Goal: Obtain resource: Download file/media

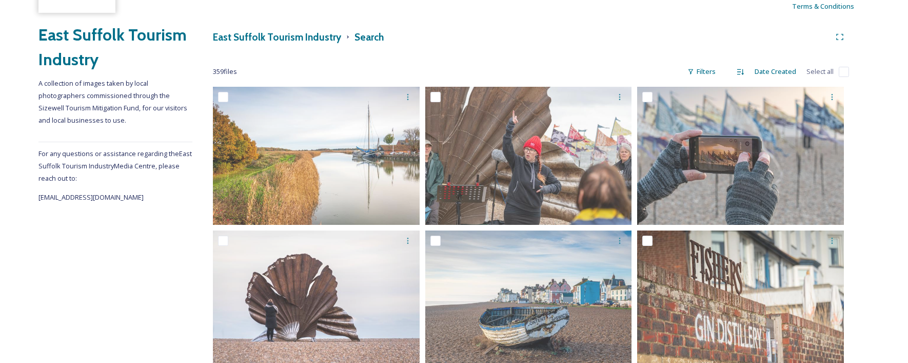
scroll to position [174, 0]
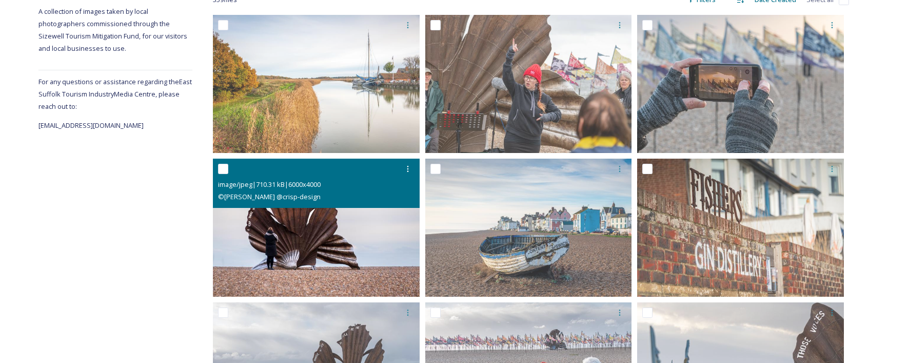
click at [226, 169] on input "checkbox" at bounding box center [223, 169] width 10 height 10
checkbox input "true"
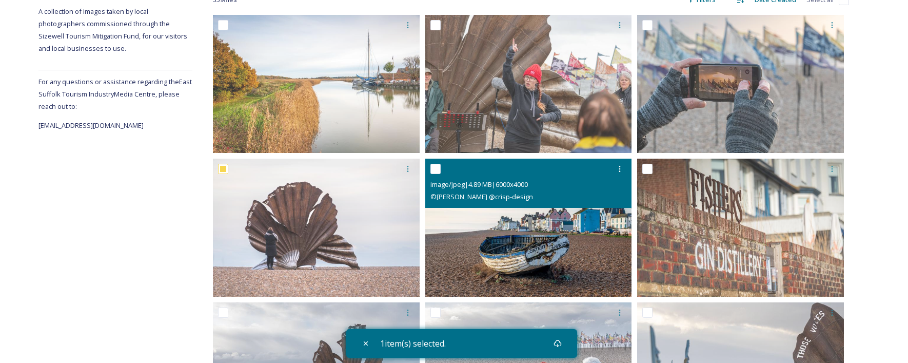
click at [439, 169] on input "checkbox" at bounding box center [435, 169] width 10 height 10
checkbox input "true"
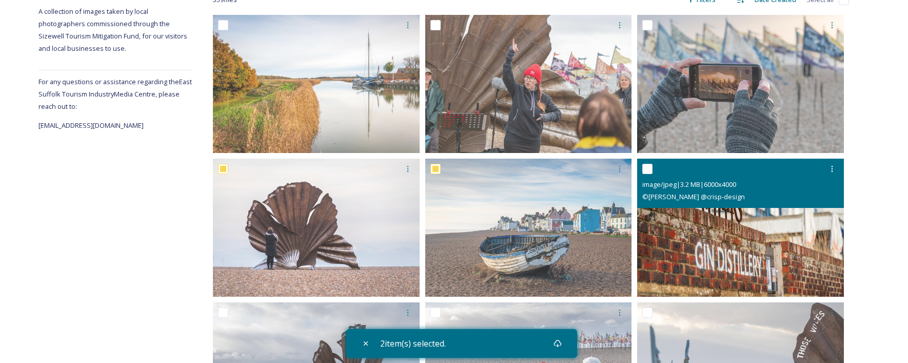
click at [652, 172] on input "checkbox" at bounding box center [647, 169] width 10 height 10
checkbox input "true"
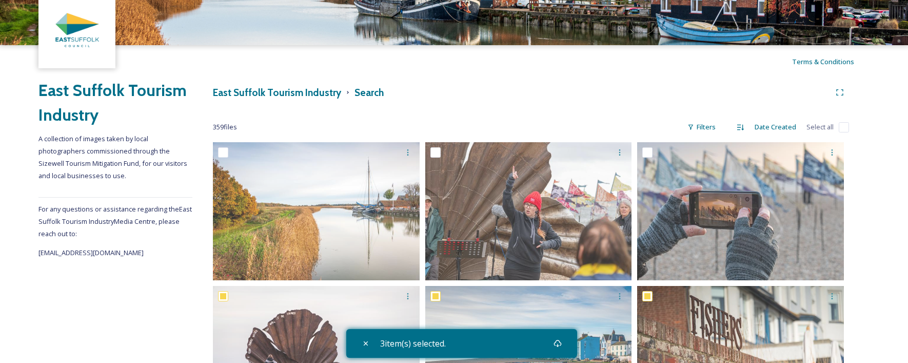
scroll to position [45, 0]
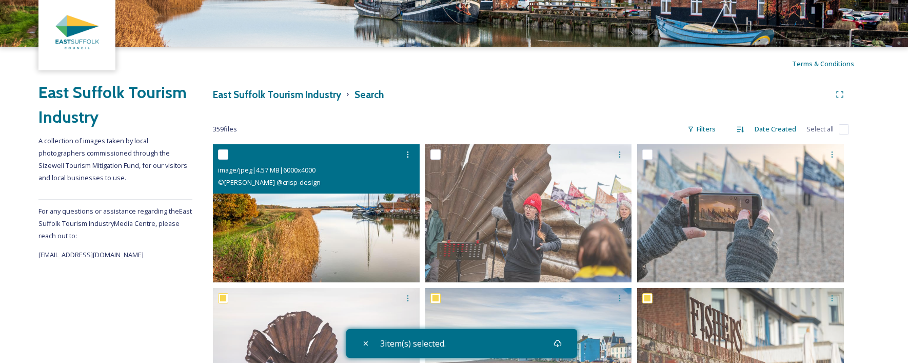
click at [224, 156] on input "checkbox" at bounding box center [223, 154] width 10 height 10
checkbox input "true"
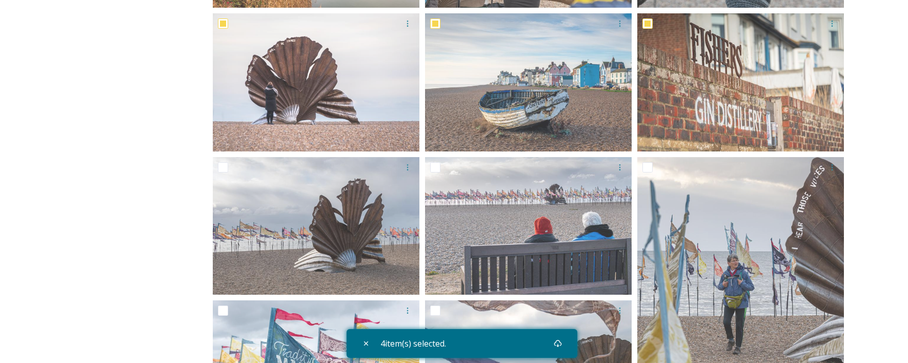
scroll to position [328, 0]
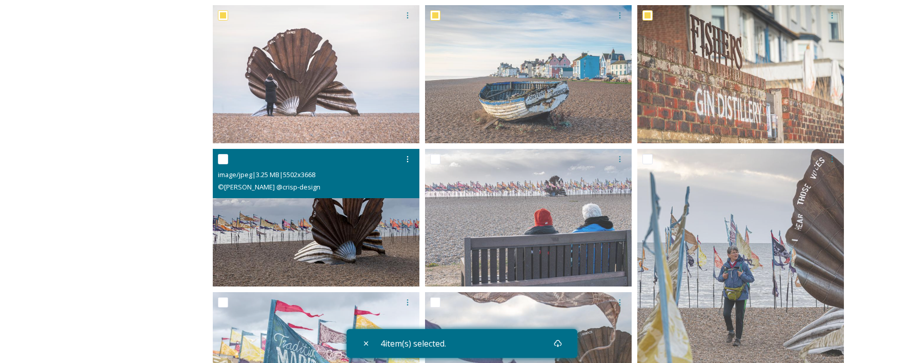
click at [224, 164] on div at bounding box center [317, 159] width 199 height 18
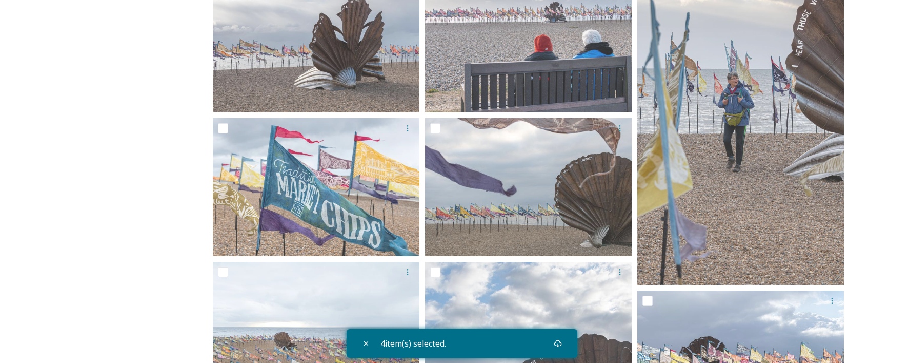
scroll to position [522, 0]
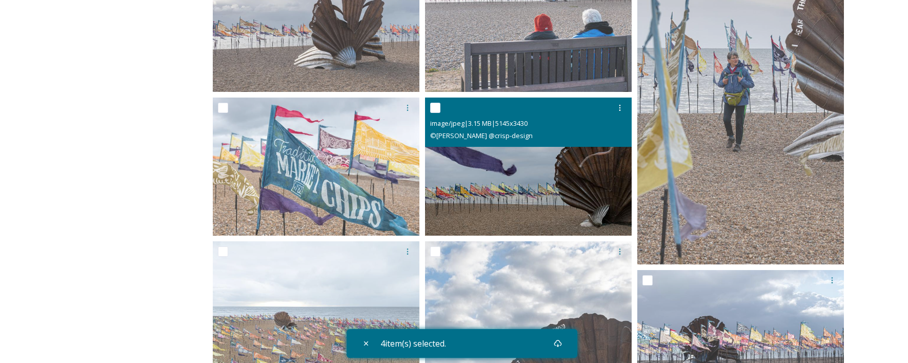
click at [441, 111] on div at bounding box center [529, 107] width 199 height 18
click at [433, 105] on input "checkbox" at bounding box center [435, 108] width 10 height 10
checkbox input "true"
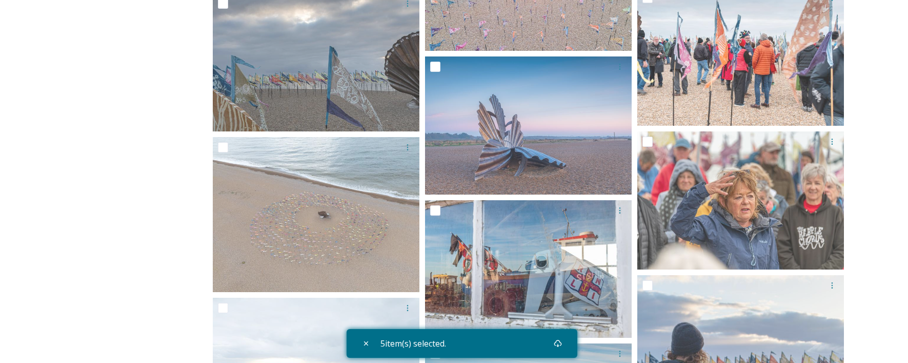
scroll to position [18318, 0]
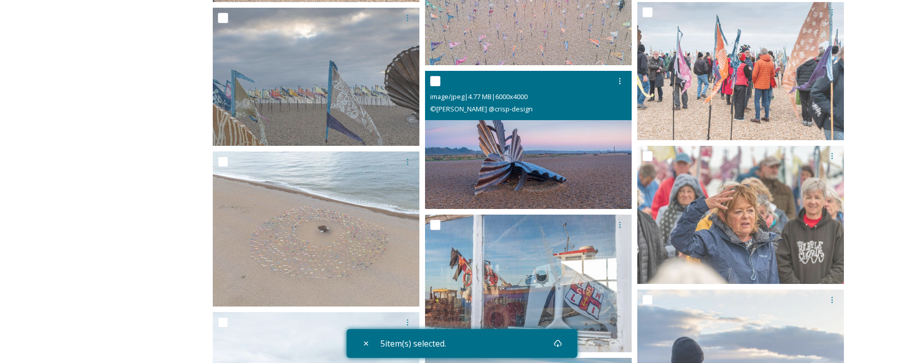
click at [437, 82] on input "checkbox" at bounding box center [435, 81] width 10 height 10
checkbox input "true"
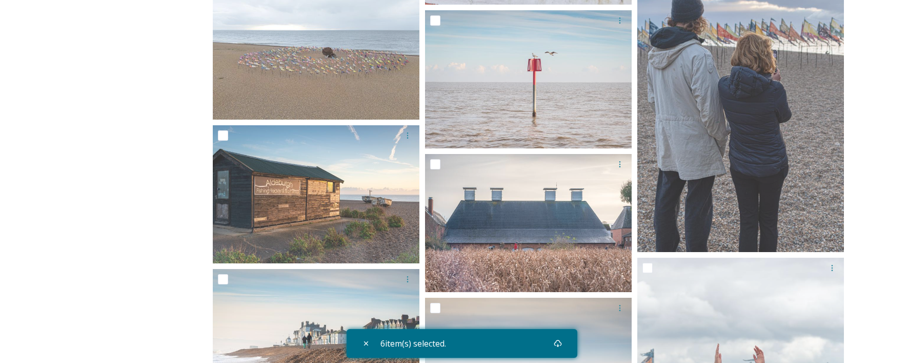
scroll to position [18667, 0]
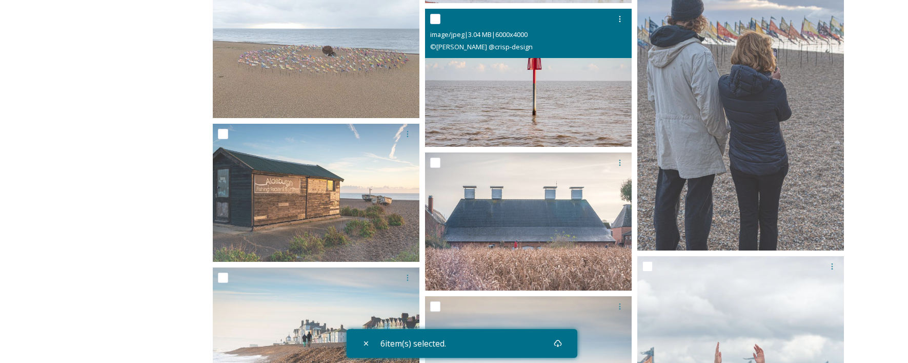
click at [438, 21] on input "checkbox" at bounding box center [435, 19] width 10 height 10
checkbox input "true"
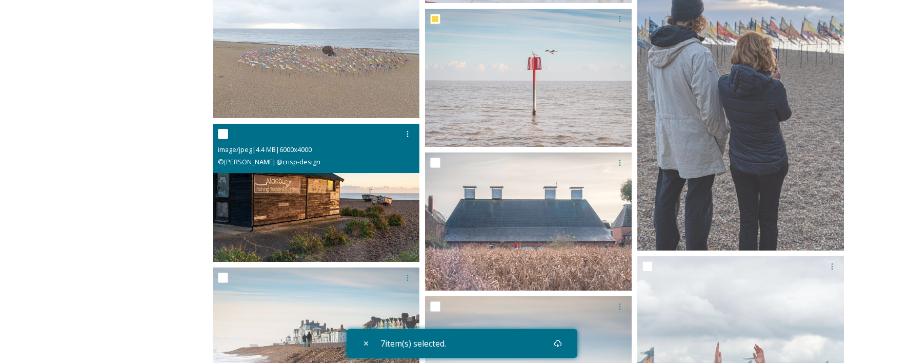
click at [224, 129] on input "checkbox" at bounding box center [223, 134] width 10 height 10
checkbox input "true"
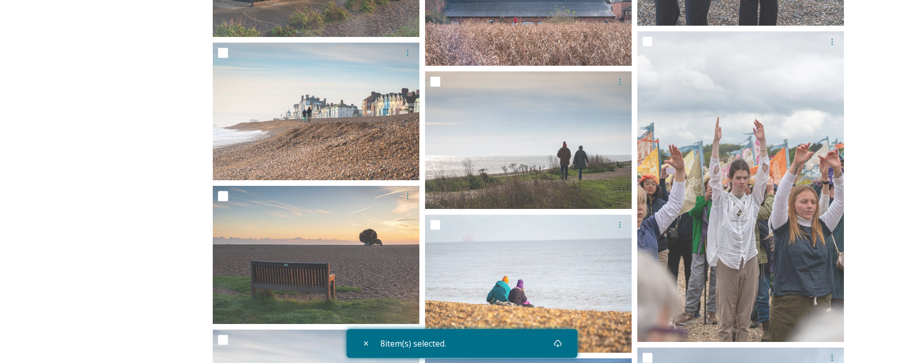
scroll to position [18892, 0]
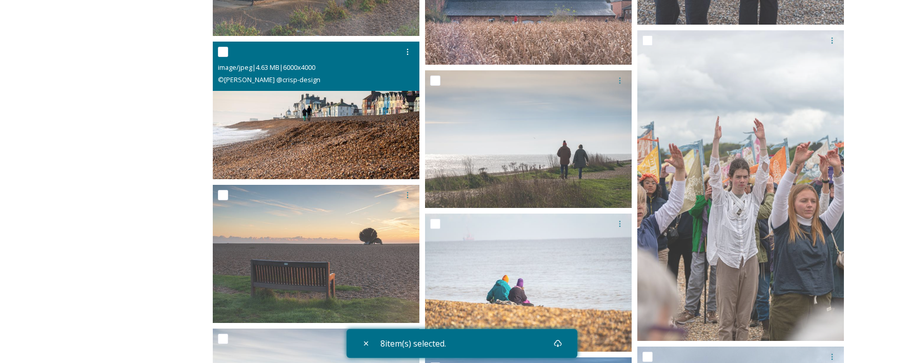
click at [221, 49] on input "checkbox" at bounding box center [223, 52] width 10 height 10
checkbox input "true"
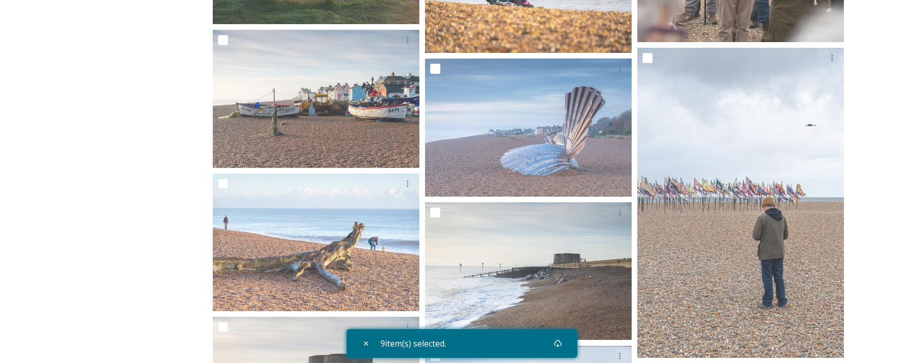
scroll to position [19224, 0]
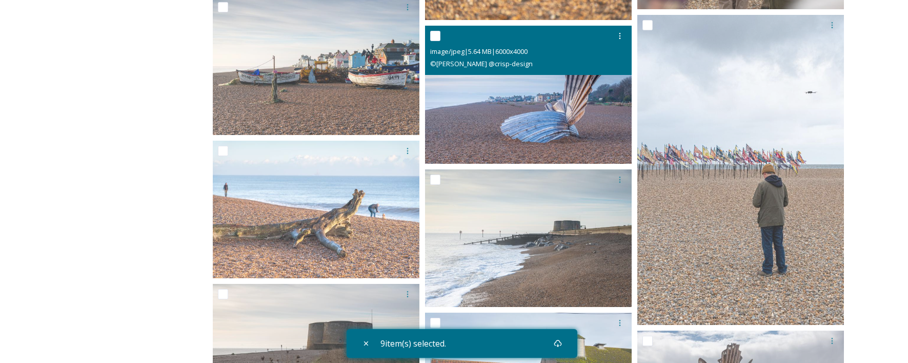
click at [438, 35] on input "checkbox" at bounding box center [435, 36] width 10 height 10
checkbox input "true"
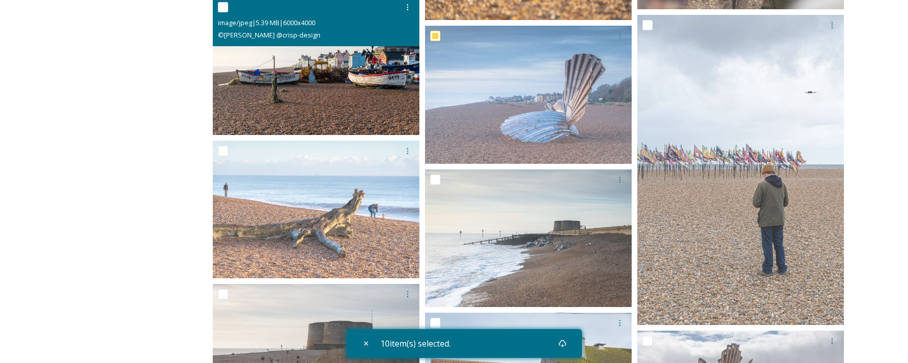
click at [228, 10] on div at bounding box center [317, 7] width 199 height 18
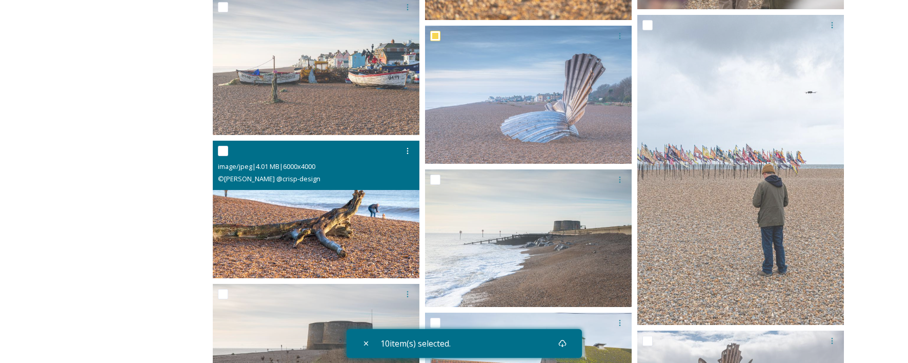
click at [224, 153] on input "checkbox" at bounding box center [223, 151] width 10 height 10
checkbox input "true"
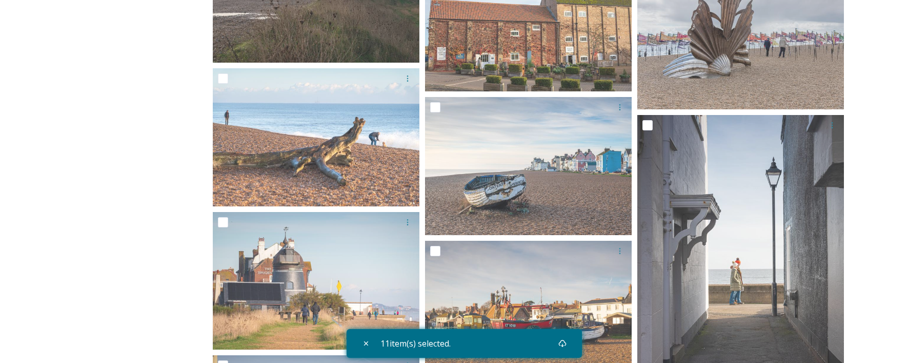
scroll to position [19665, 0]
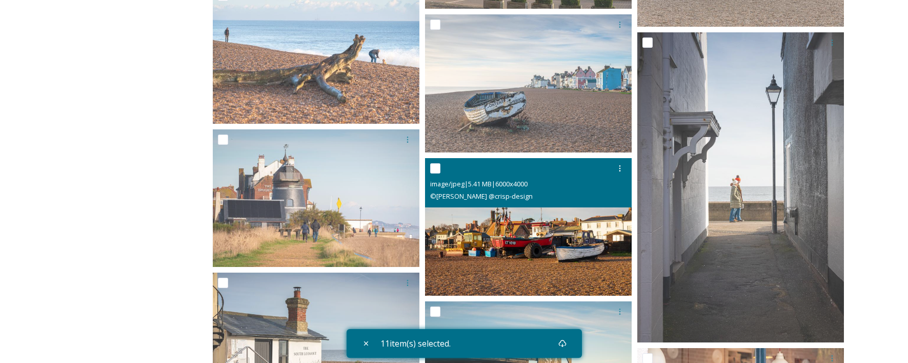
click at [440, 169] on input "checkbox" at bounding box center [435, 168] width 10 height 10
checkbox input "true"
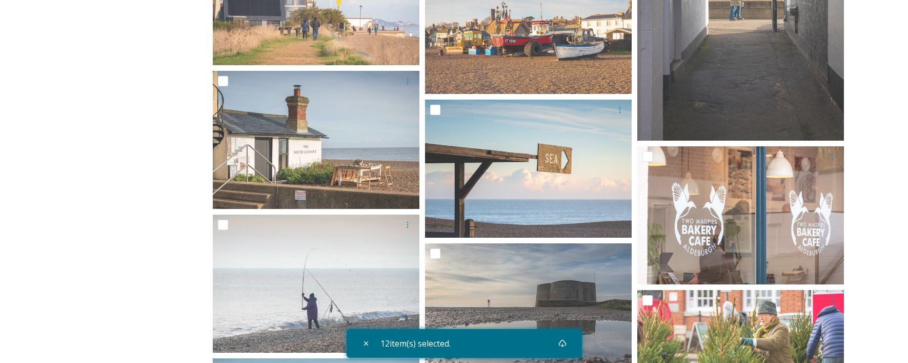
scroll to position [19883, 0]
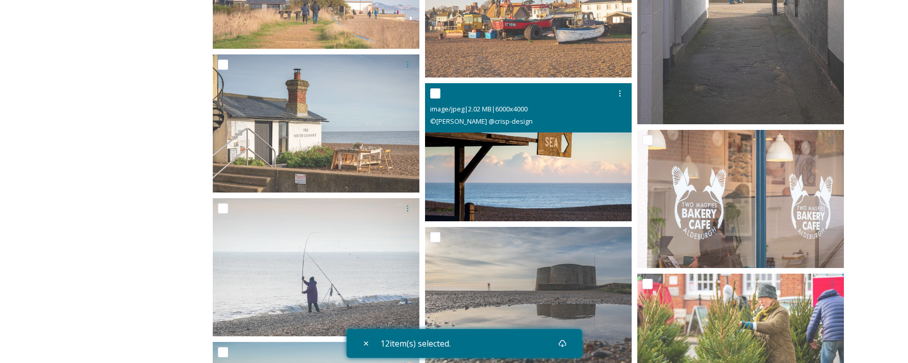
click at [438, 95] on input "checkbox" at bounding box center [435, 93] width 10 height 10
checkbox input "true"
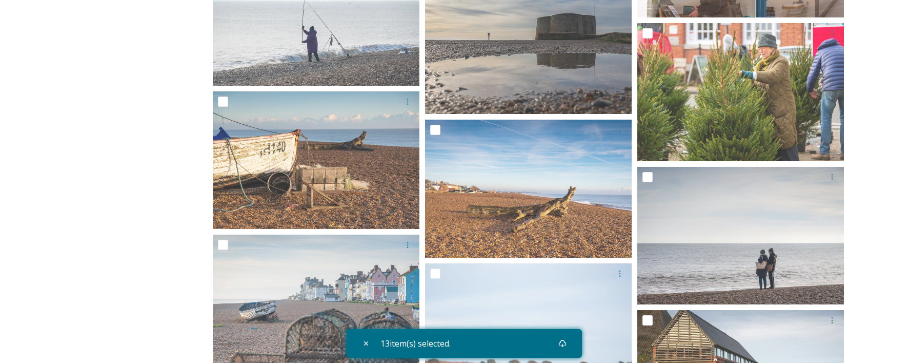
scroll to position [20183, 0]
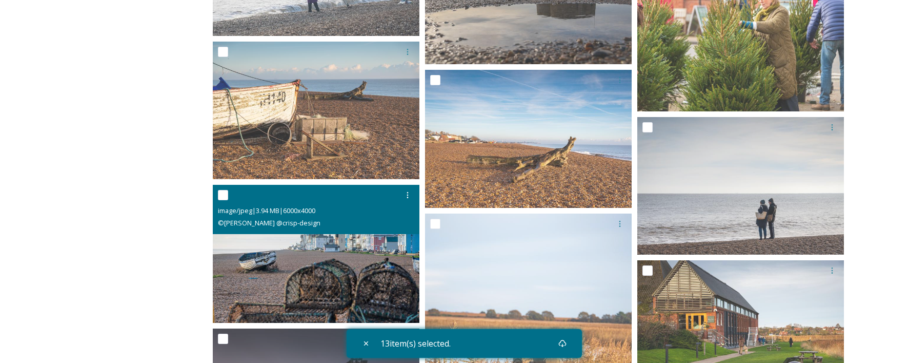
click at [220, 200] on input "checkbox" at bounding box center [223, 195] width 10 height 10
checkbox input "true"
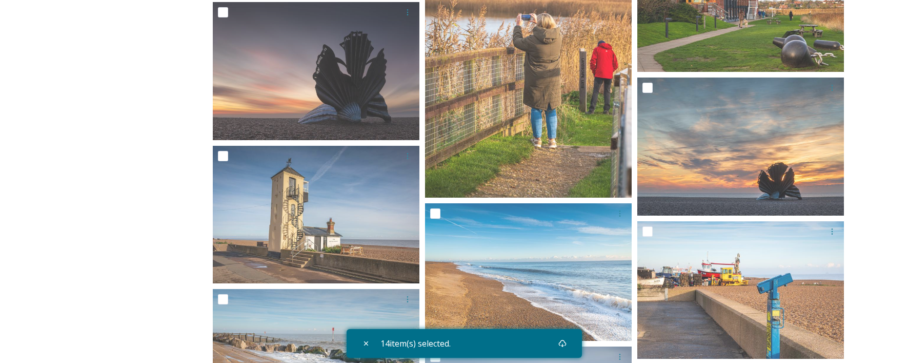
scroll to position [20543, 0]
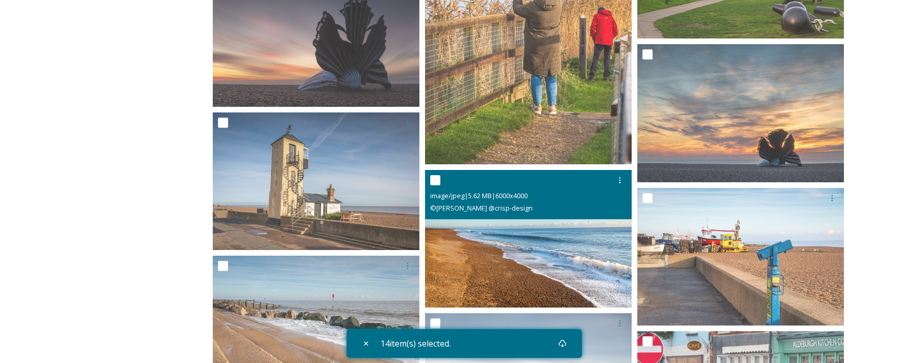
click at [436, 184] on input "checkbox" at bounding box center [435, 180] width 10 height 10
checkbox input "true"
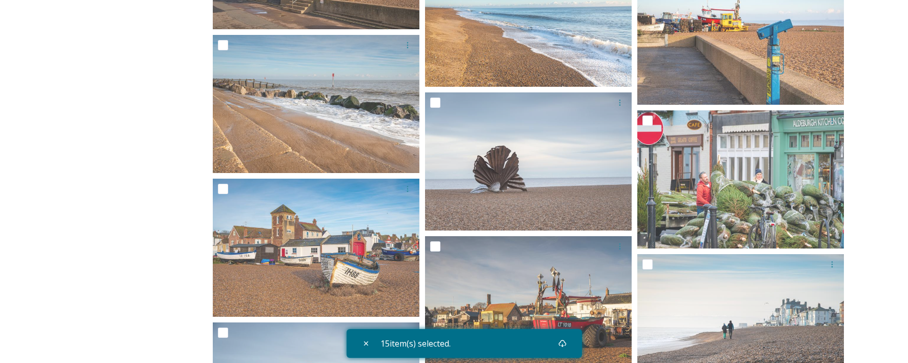
scroll to position [20780, 0]
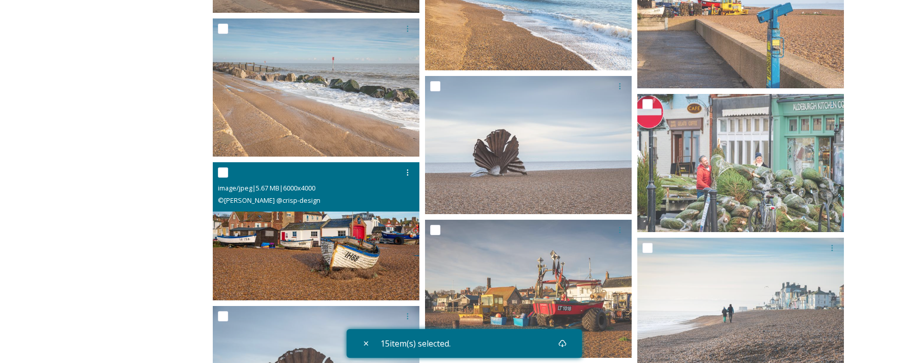
click at [220, 175] on input "checkbox" at bounding box center [223, 172] width 10 height 10
checkbox input "true"
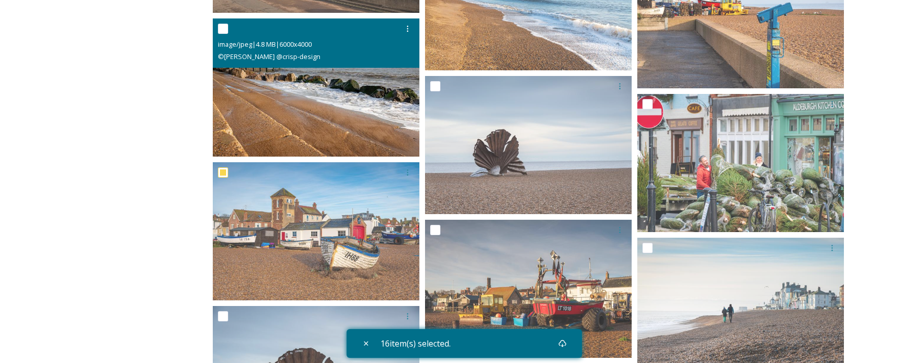
click at [223, 34] on input "checkbox" at bounding box center [223, 29] width 10 height 10
checkbox input "true"
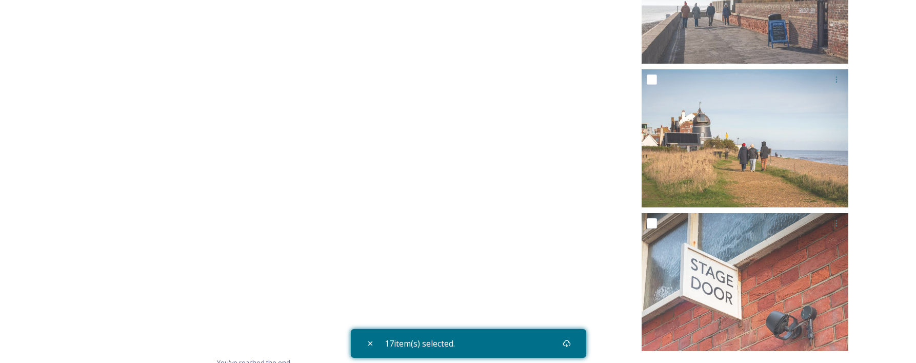
scroll to position [22996, 0]
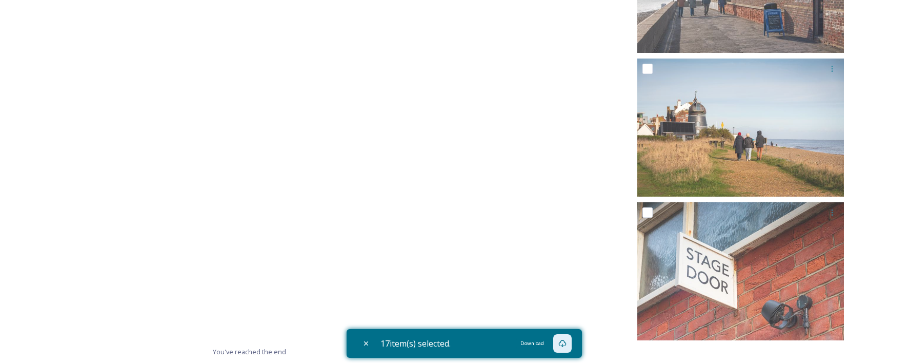
click at [566, 341] on icon at bounding box center [563, 343] width 8 height 8
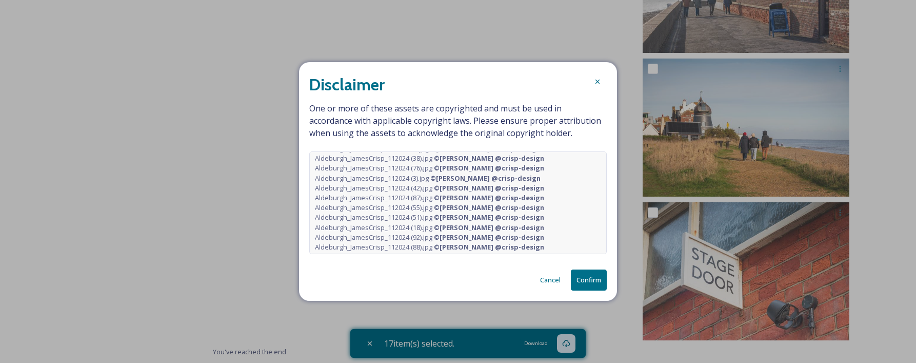
scroll to position [86, 0]
click at [589, 277] on button "Confirm" at bounding box center [589, 279] width 36 height 21
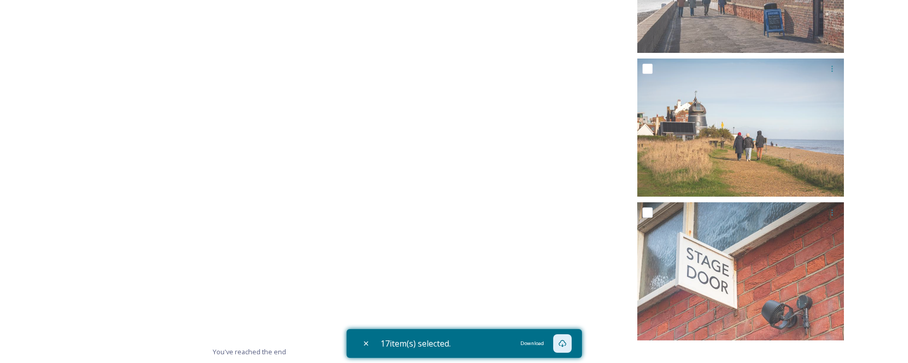
click at [565, 346] on icon at bounding box center [563, 343] width 8 height 7
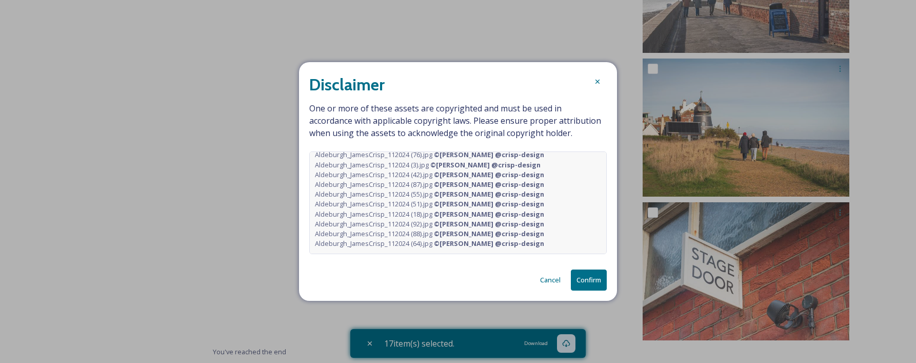
click at [590, 285] on button "Confirm" at bounding box center [589, 279] width 36 height 21
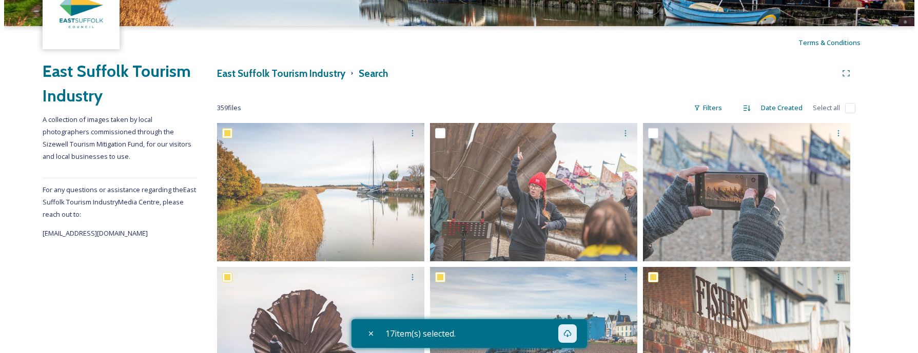
scroll to position [49, 0]
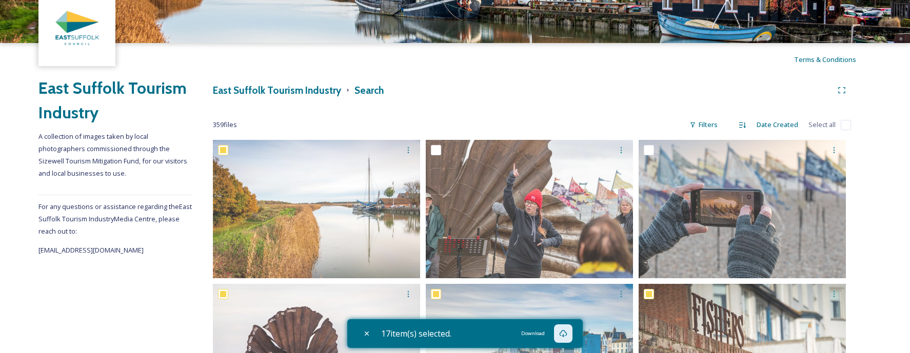
click at [565, 334] on icon at bounding box center [563, 334] width 8 height 8
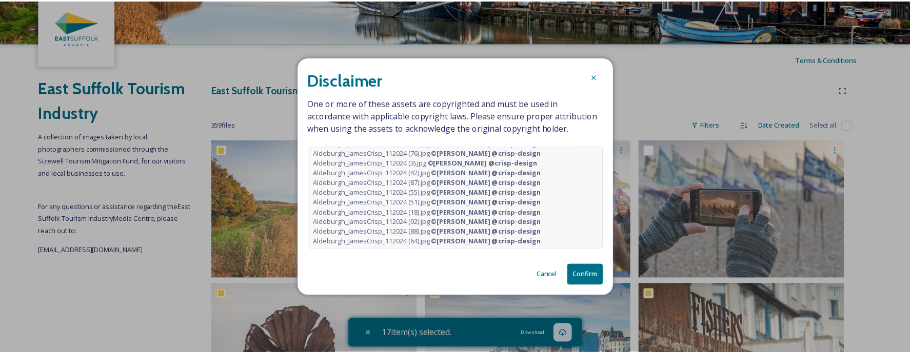
scroll to position [86, 0]
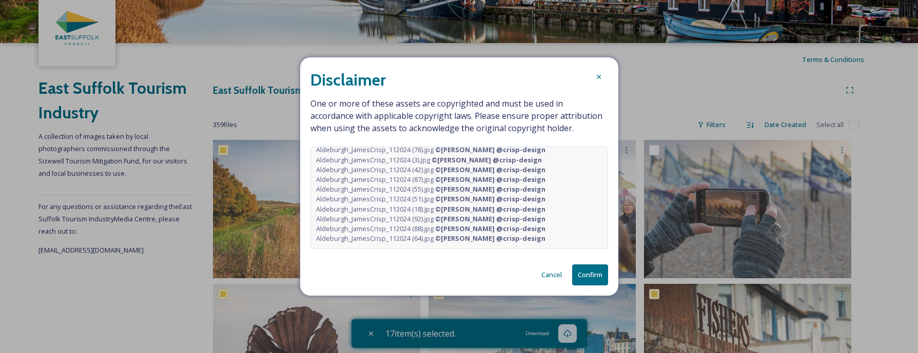
click at [584, 275] on button "Confirm" at bounding box center [590, 275] width 36 height 21
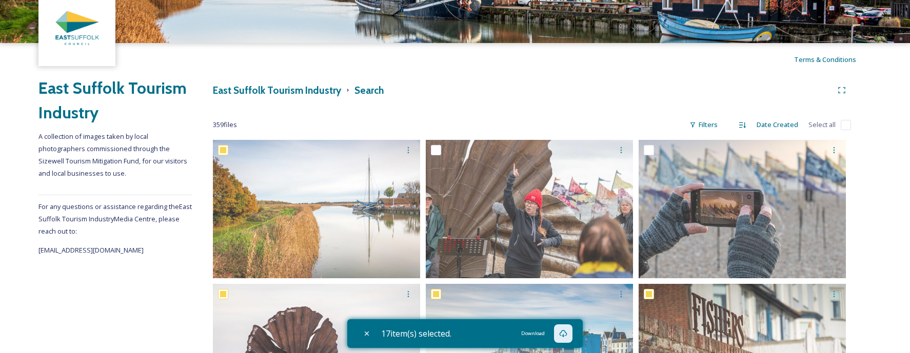
click at [570, 334] on div "Download" at bounding box center [563, 334] width 18 height 18
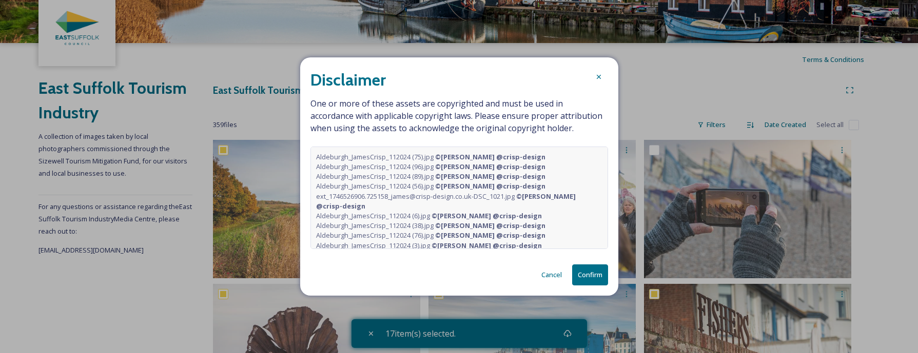
click at [593, 282] on button "Confirm" at bounding box center [590, 275] width 36 height 21
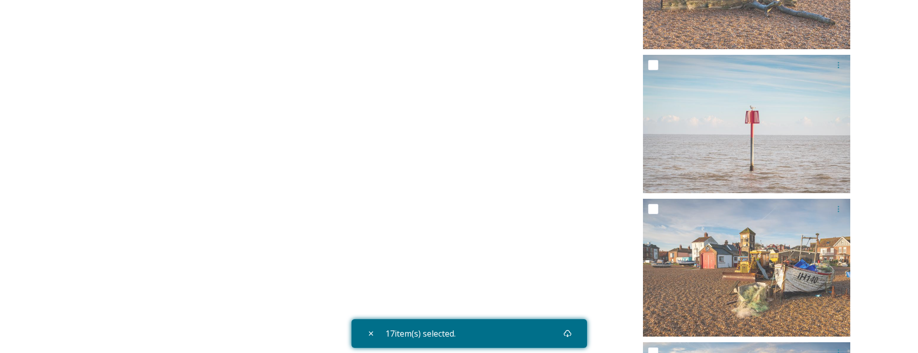
scroll to position [23061, 0]
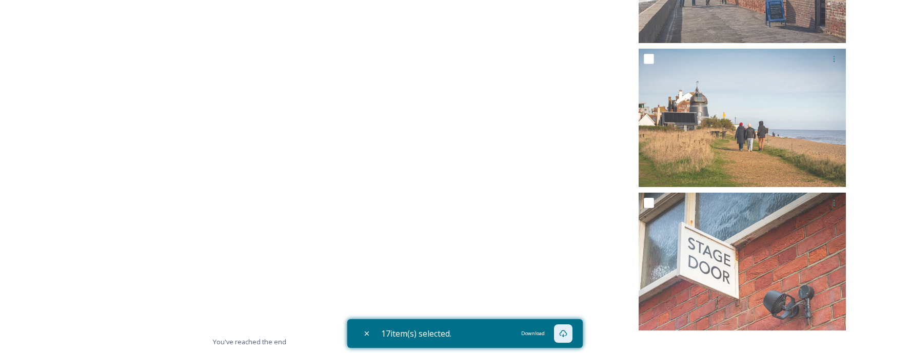
click at [566, 335] on icon at bounding box center [563, 334] width 8 height 8
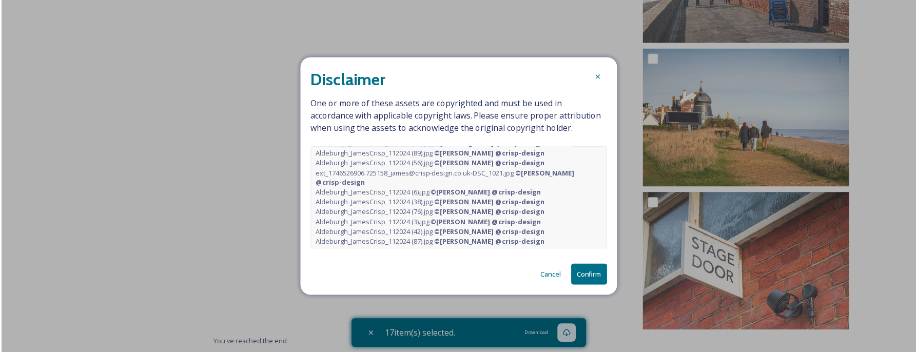
scroll to position [0, 0]
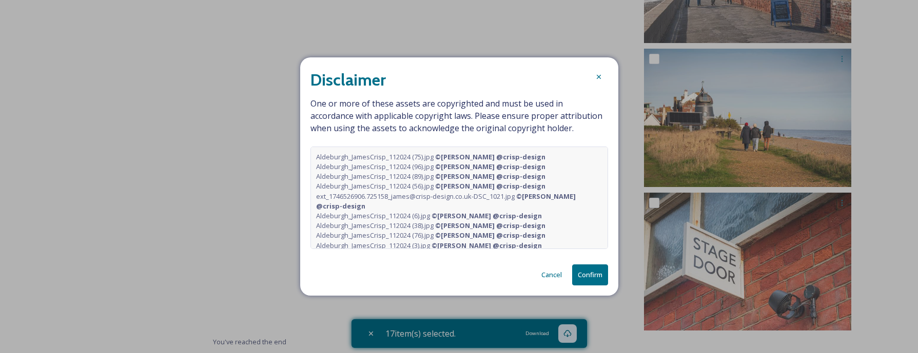
click at [589, 279] on button "Confirm" at bounding box center [590, 275] width 36 height 21
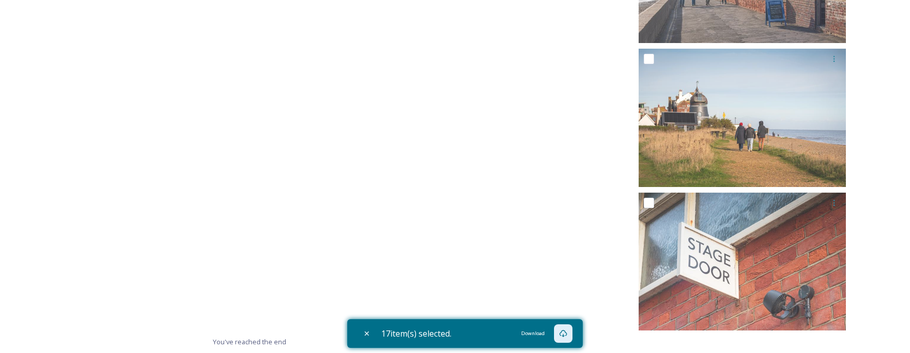
click at [423, 338] on span "17 item(s) selected." at bounding box center [416, 334] width 70 height 12
click at [539, 335] on div "Download" at bounding box center [533, 333] width 32 height 11
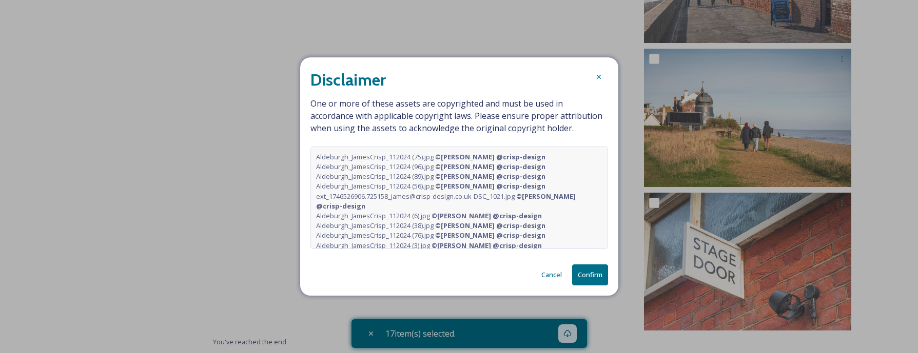
click at [596, 275] on button "Confirm" at bounding box center [590, 275] width 36 height 21
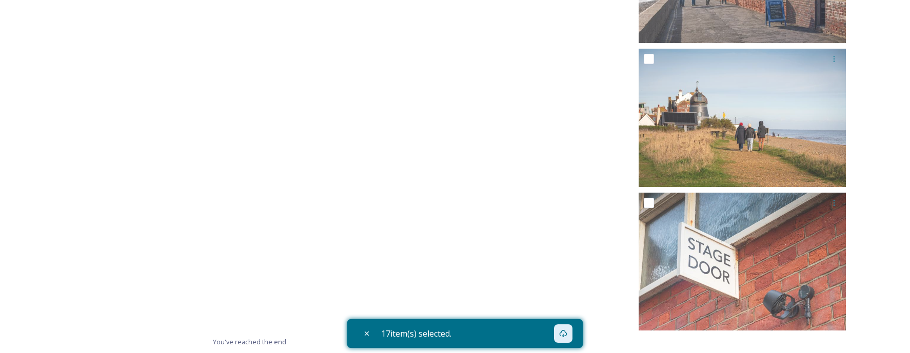
click at [443, 336] on span "17 item(s) selected." at bounding box center [416, 334] width 70 height 12
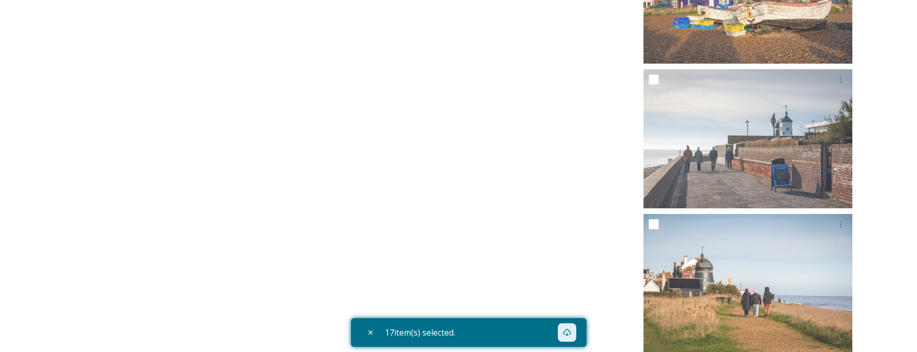
checkbox input "false"
checkbox input "true"
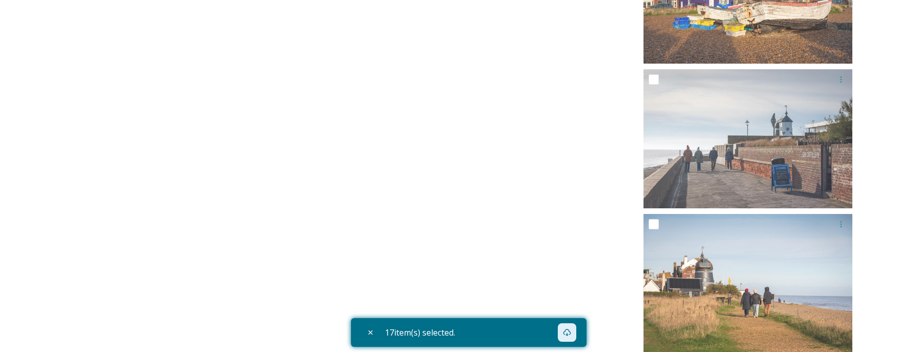
checkbox input "true"
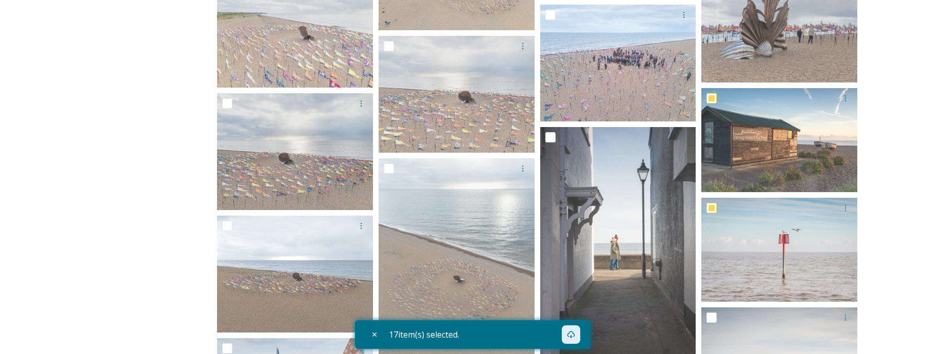
scroll to position [10297, 0]
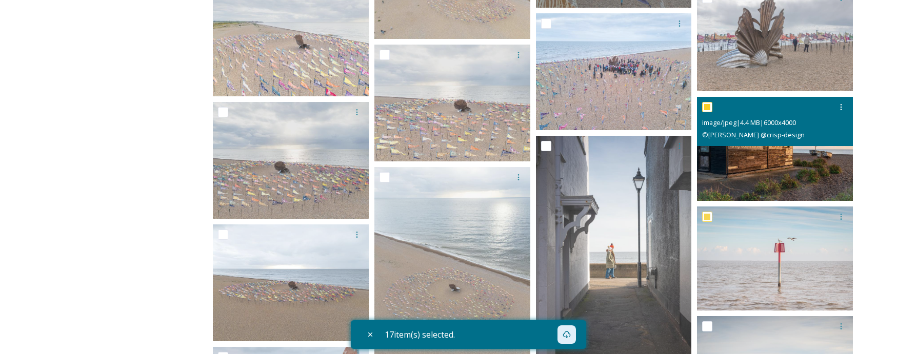
click at [779, 162] on img at bounding box center [775, 149] width 156 height 104
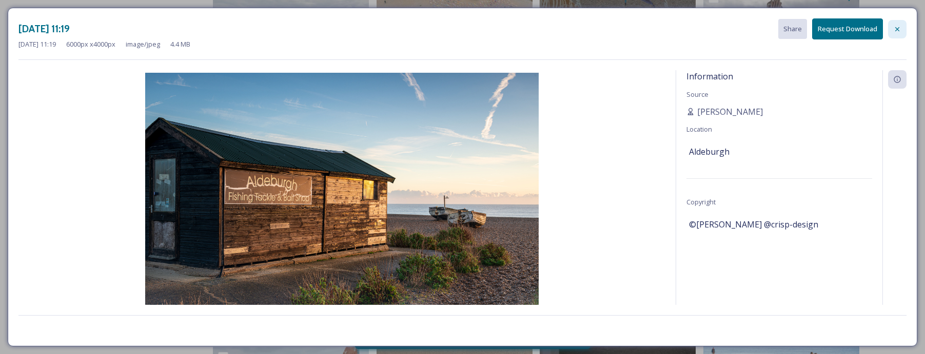
click at [894, 29] on icon at bounding box center [897, 29] width 8 height 8
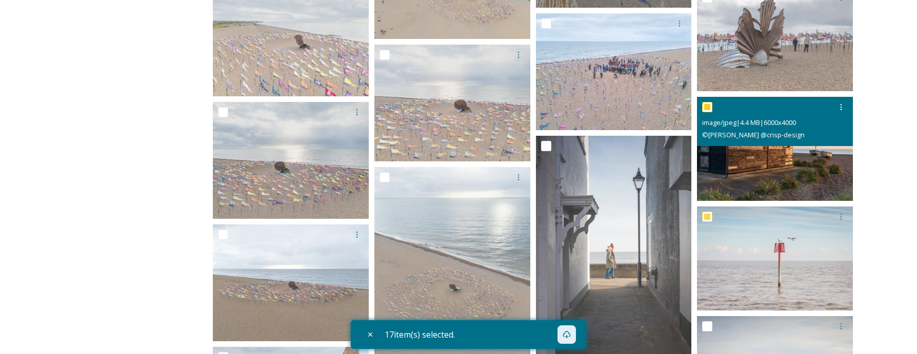
click at [749, 120] on span "image/jpeg | 4.4 MB | 6000 x 4000" at bounding box center [749, 122] width 94 height 9
click at [735, 162] on img at bounding box center [775, 149] width 156 height 104
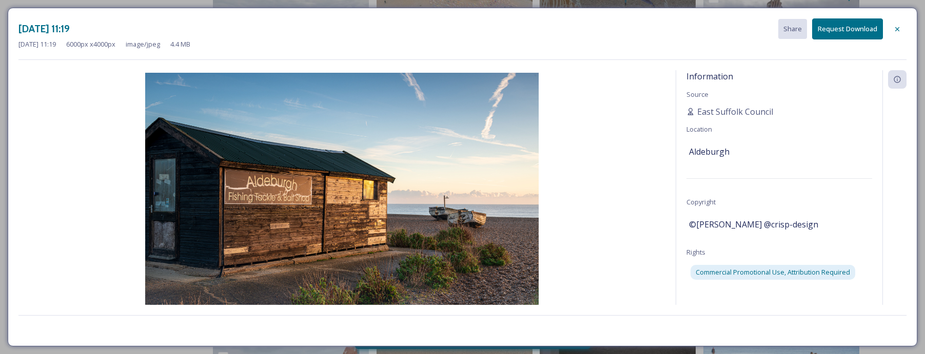
click at [860, 33] on button "Request Download" at bounding box center [847, 28] width 71 height 21
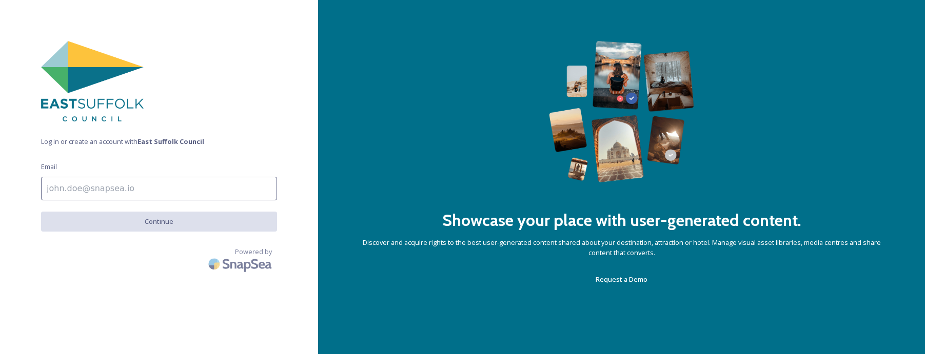
click at [137, 191] on input at bounding box center [159, 189] width 236 height 24
type input "bernadette.menezes@futurenet.com"
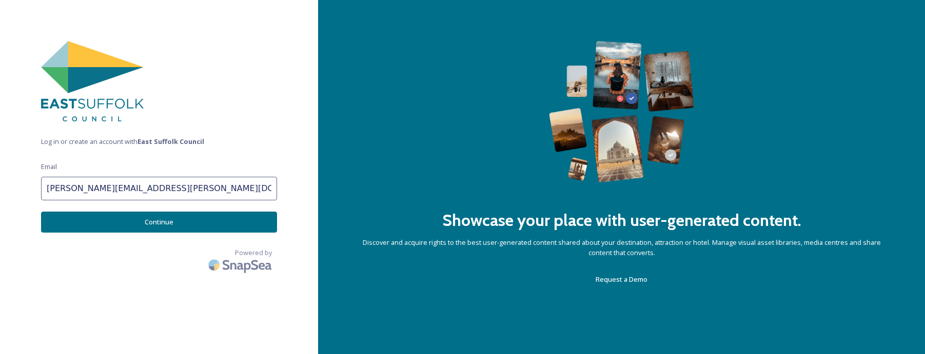
click at [187, 230] on button "Continue" at bounding box center [159, 222] width 236 height 21
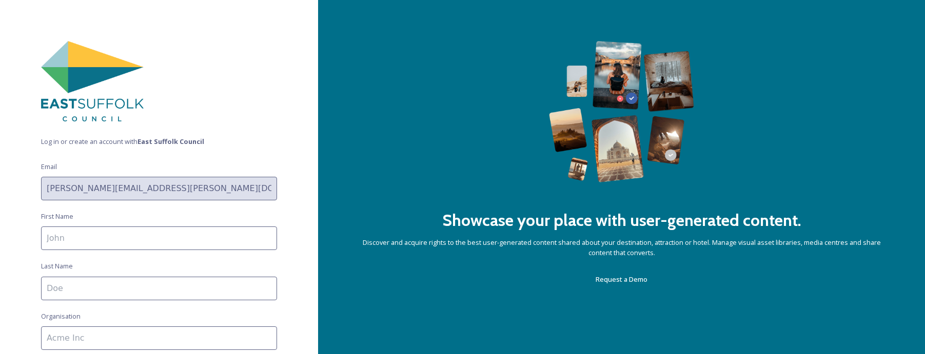
click at [161, 245] on input at bounding box center [159, 239] width 236 height 24
type input "Bernadette"
type input "Menezes"
type input "Future Publishing"
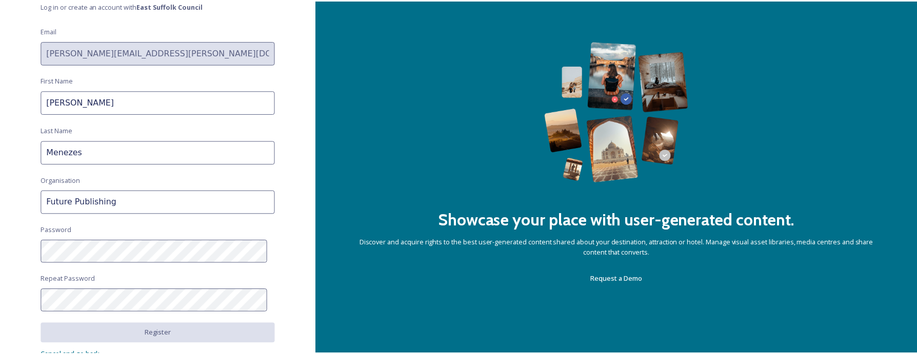
scroll to position [184, 0]
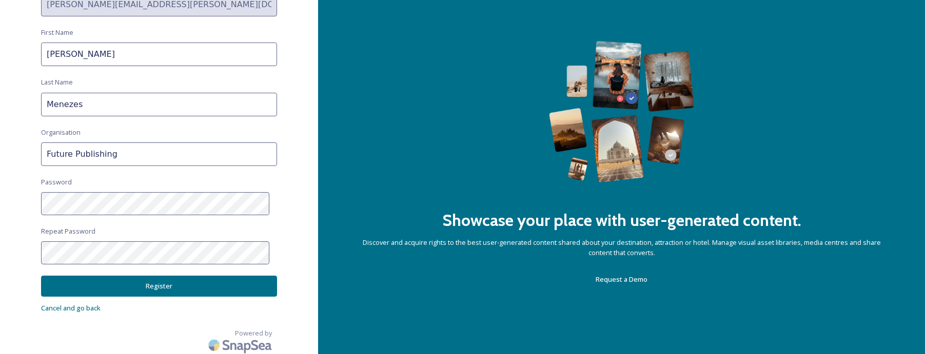
click at [132, 287] on button "Register" at bounding box center [159, 286] width 236 height 21
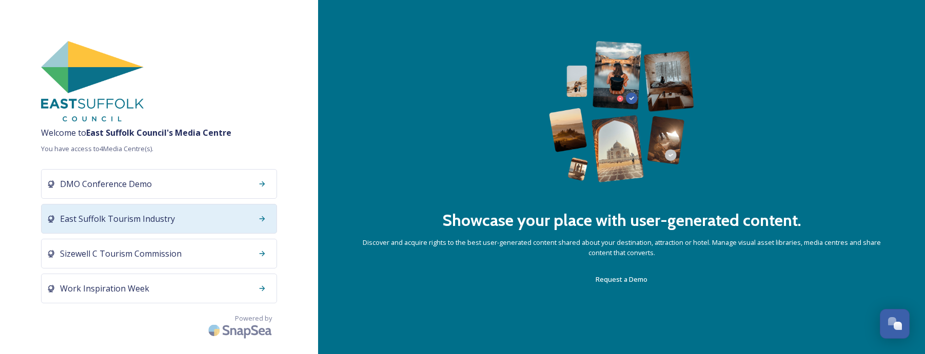
click at [163, 217] on span "East Suffolk Tourism Industry" at bounding box center [117, 219] width 115 height 12
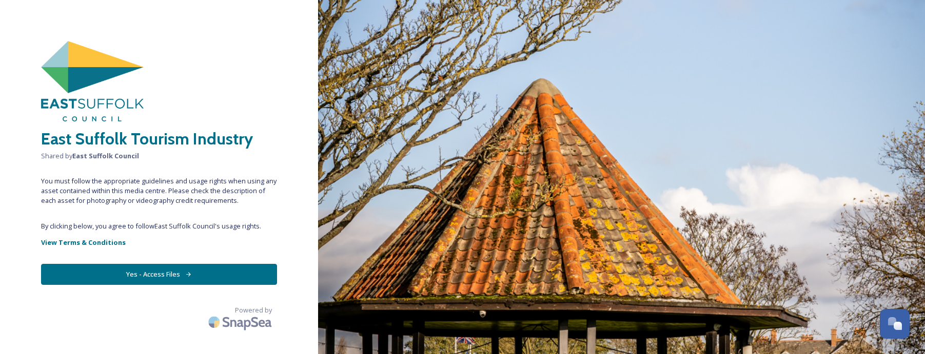
click at [169, 275] on button "Yes - Access Files" at bounding box center [159, 274] width 236 height 21
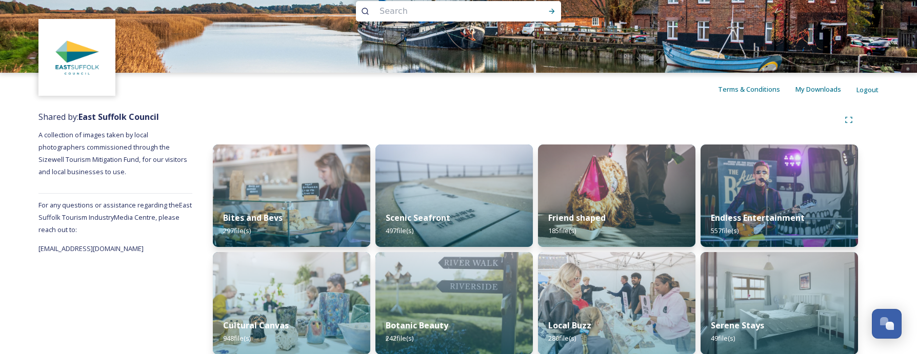
scroll to position [30, 0]
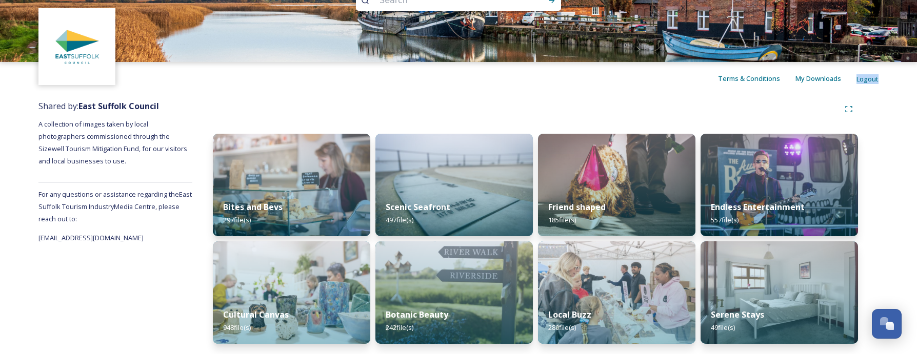
drag, startPoint x: 916, startPoint y: 90, endPoint x: 912, endPoint y: 70, distance: 20.8
click at [917, 66] on html "Terms & Conditions My Downloads Logout Shared by: East Suffolk Council A collec…" at bounding box center [458, 162] width 917 height 385
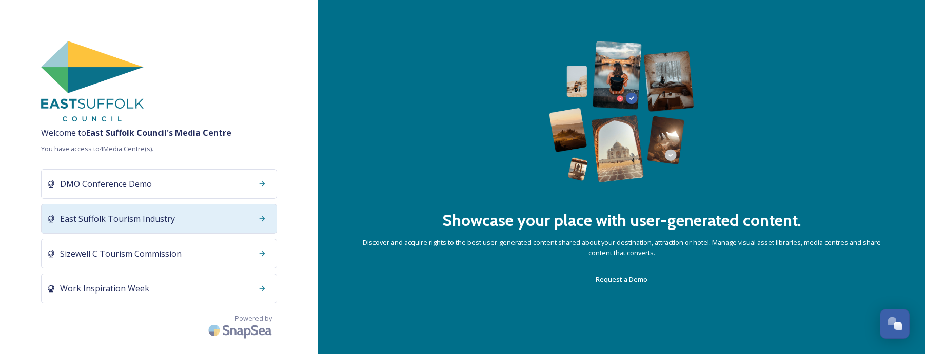
click at [156, 222] on span "East Suffolk Tourism Industry" at bounding box center [117, 219] width 115 height 12
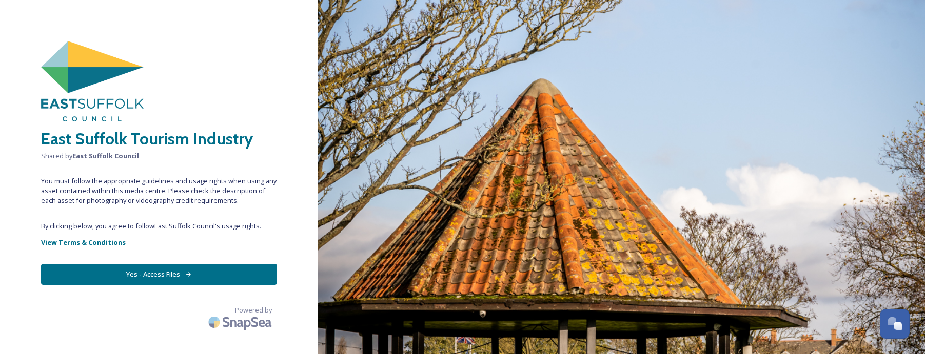
click at [174, 278] on button "Yes - Access Files" at bounding box center [159, 274] width 236 height 21
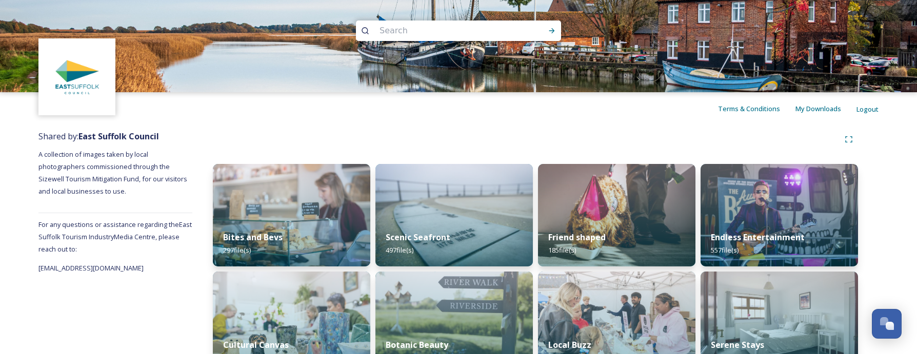
scroll to position [30, 0]
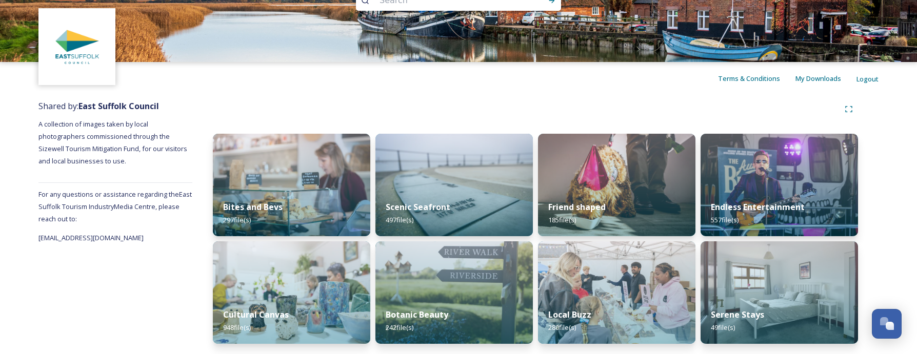
click at [242, 92] on div "Terms & Conditions My Downloads Logout" at bounding box center [458, 78] width 917 height 33
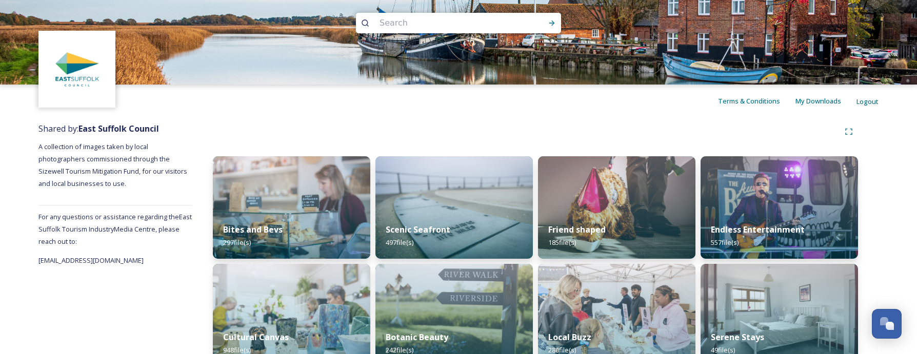
scroll to position [0, 0]
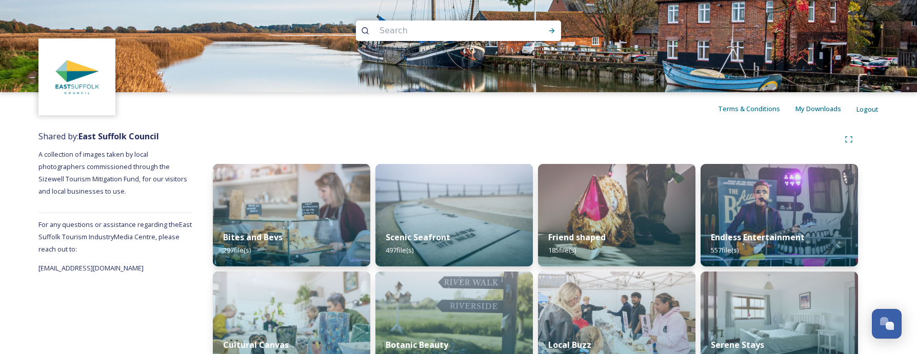
click at [433, 26] on input at bounding box center [444, 30] width 141 height 23
paste input "Aldeburgh"
type input "Aldeburgh"
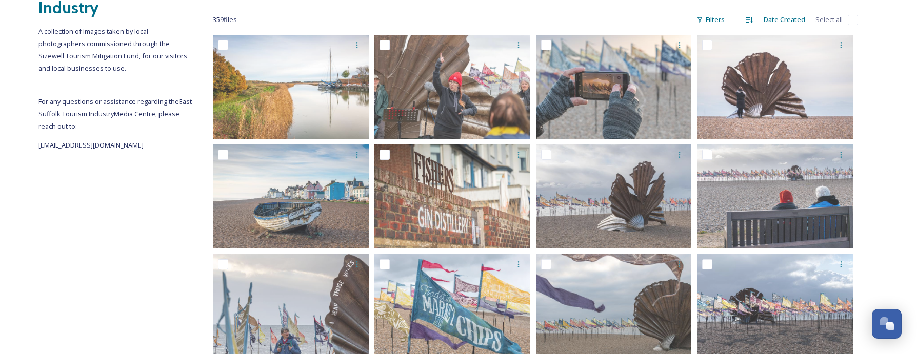
scroll to position [185, 0]
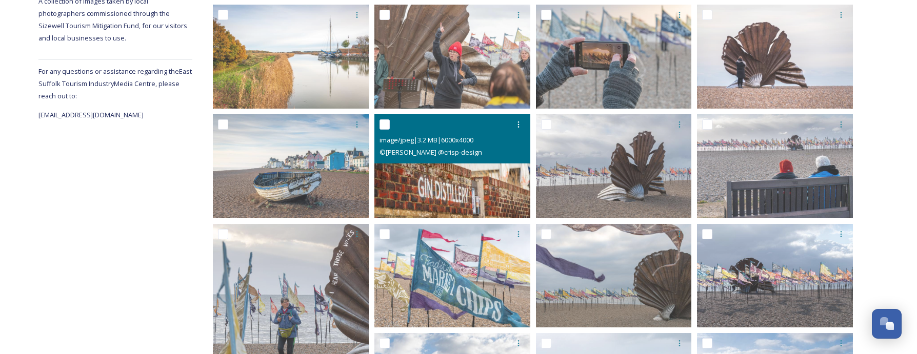
click at [380, 128] on input "checkbox" at bounding box center [385, 125] width 10 height 10
checkbox input "true"
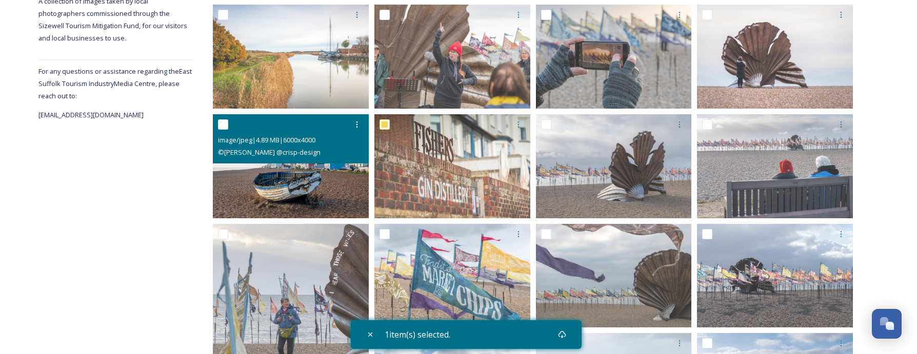
click at [215, 123] on div "image/jpeg | 4.89 MB | 6000 x 4000 © James Crisp @crisp-design" at bounding box center [291, 138] width 156 height 49
click at [222, 127] on input "checkbox" at bounding box center [223, 125] width 10 height 10
checkbox input "true"
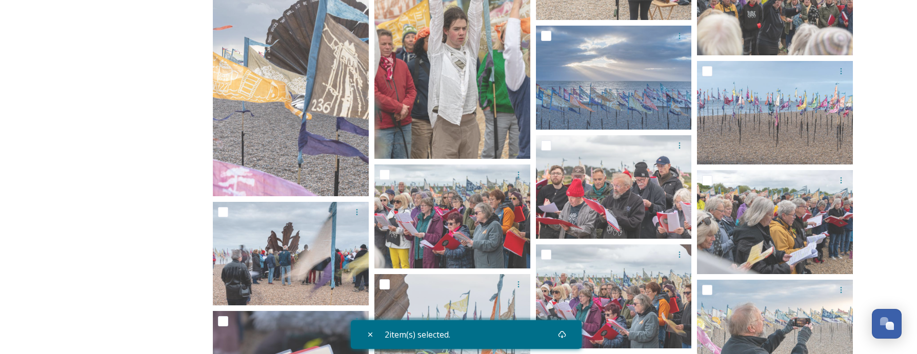
scroll to position [4422, 0]
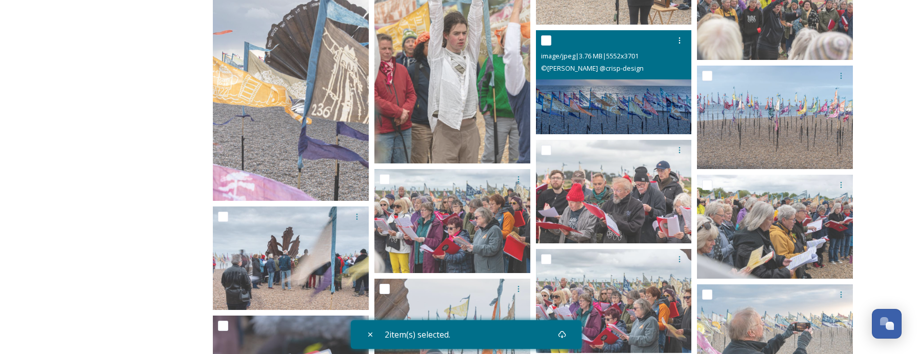
click at [548, 41] on input "checkbox" at bounding box center [546, 40] width 10 height 10
checkbox input "true"
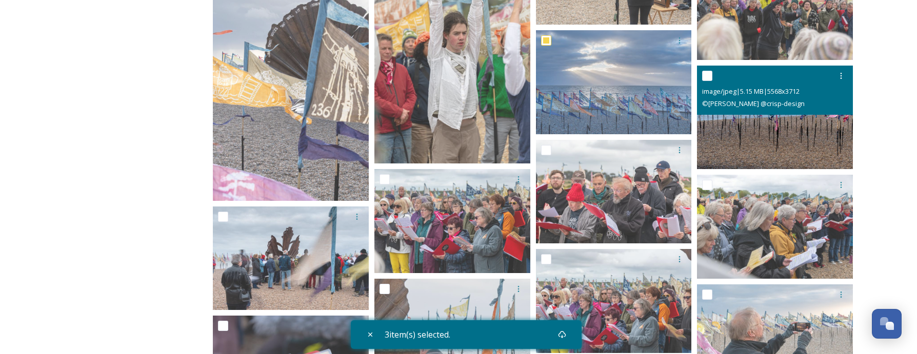
click at [706, 73] on input "checkbox" at bounding box center [707, 76] width 10 height 10
checkbox input "true"
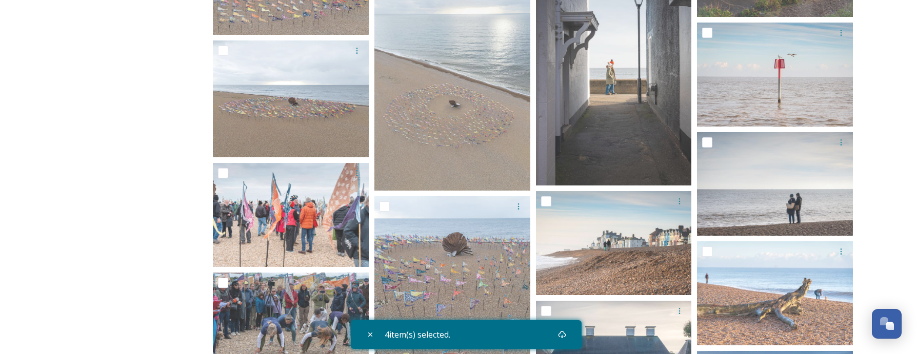
scroll to position [10501, 0]
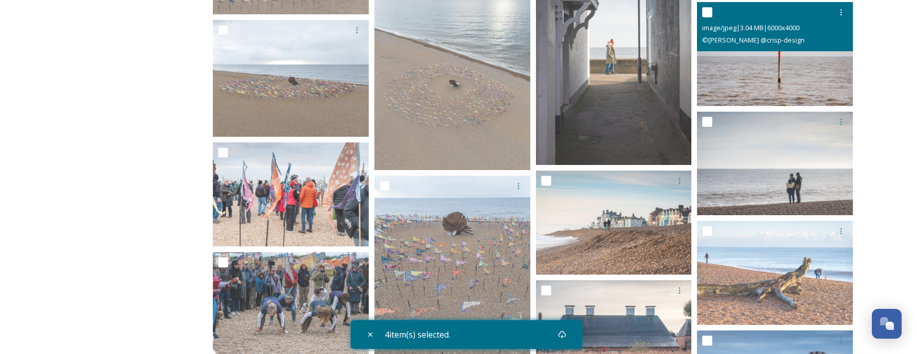
click at [711, 12] on input "checkbox" at bounding box center [707, 12] width 10 height 10
checkbox input "true"
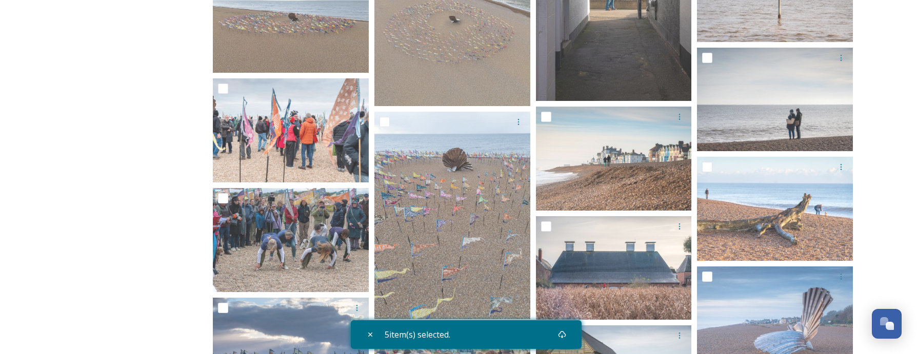
scroll to position [10604, 0]
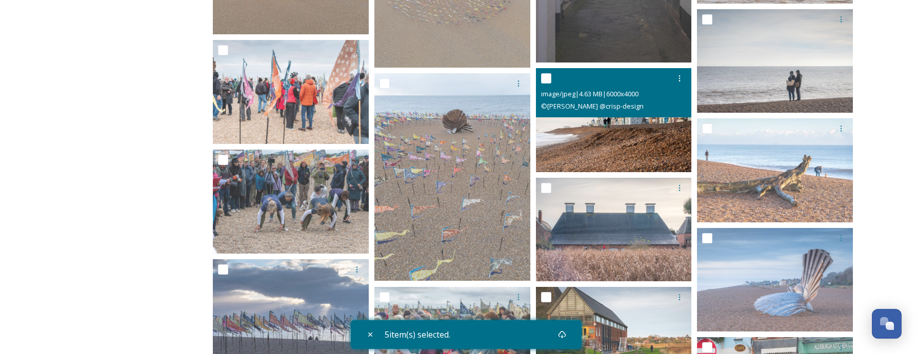
click at [548, 80] on input "checkbox" at bounding box center [546, 78] width 10 height 10
checkbox input "true"
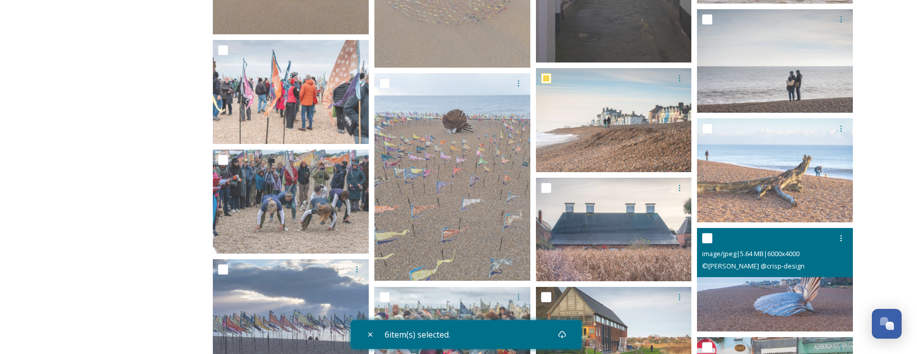
click at [711, 237] on input "checkbox" at bounding box center [707, 238] width 10 height 10
checkbox input "true"
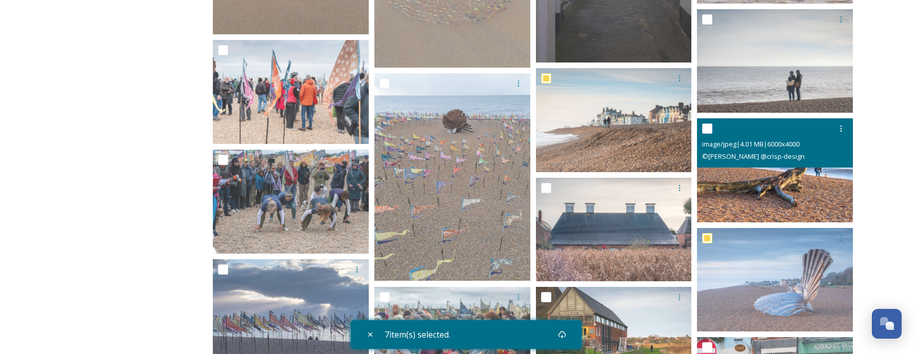
click at [710, 135] on div at bounding box center [776, 129] width 148 height 18
click at [709, 131] on input "checkbox" at bounding box center [707, 129] width 10 height 10
checkbox input "true"
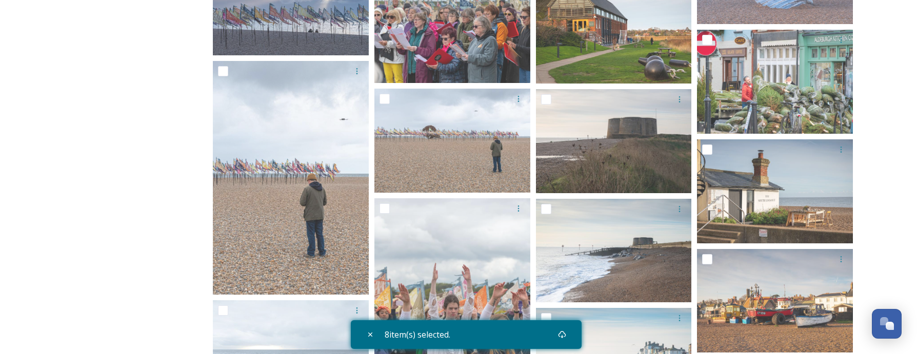
scroll to position [10932, 0]
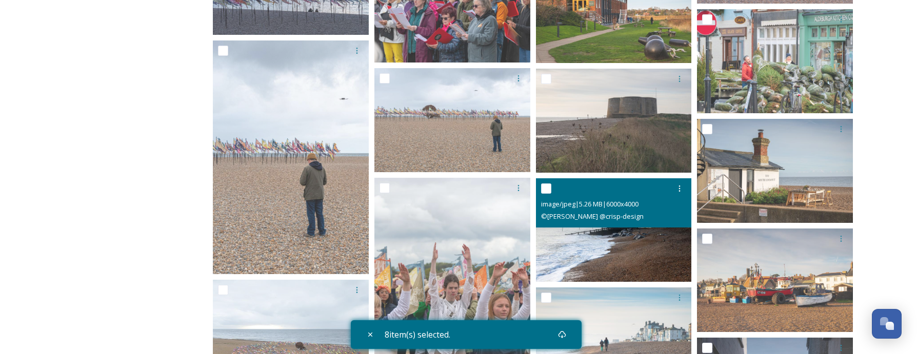
click at [541, 189] on input "checkbox" at bounding box center [546, 189] width 10 height 10
checkbox input "true"
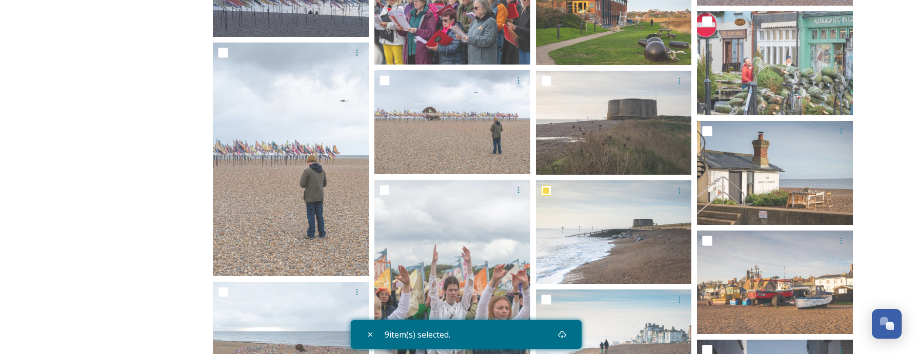
scroll to position [10912, 0]
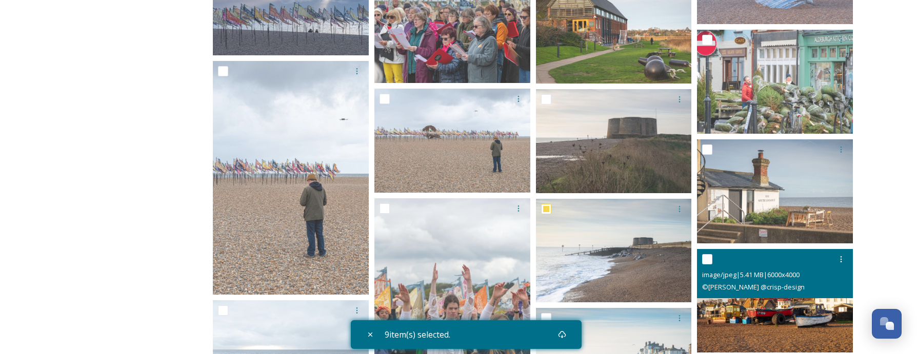
click at [711, 262] on input "checkbox" at bounding box center [707, 259] width 10 height 10
checkbox input "true"
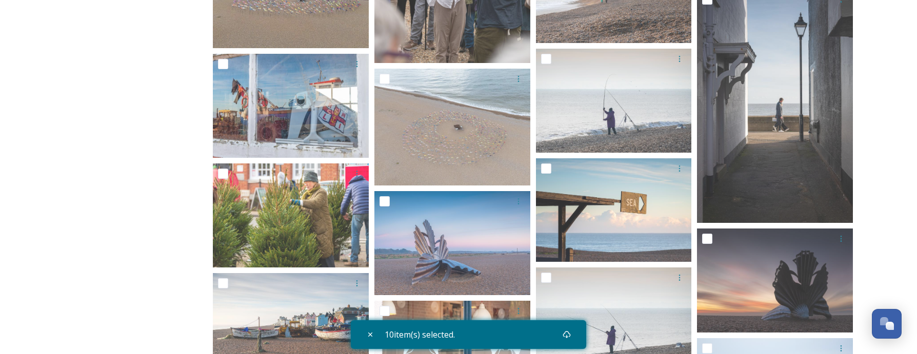
scroll to position [11301, 0]
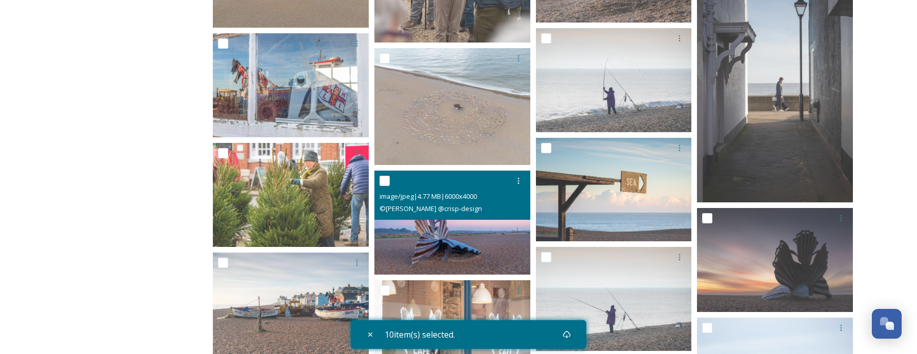
click at [388, 183] on input "checkbox" at bounding box center [385, 181] width 10 height 10
checkbox input "true"
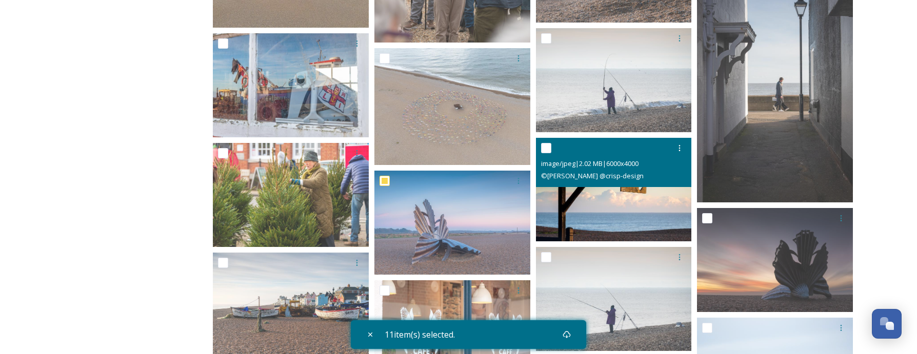
click at [543, 147] on input "checkbox" at bounding box center [546, 148] width 10 height 10
checkbox input "true"
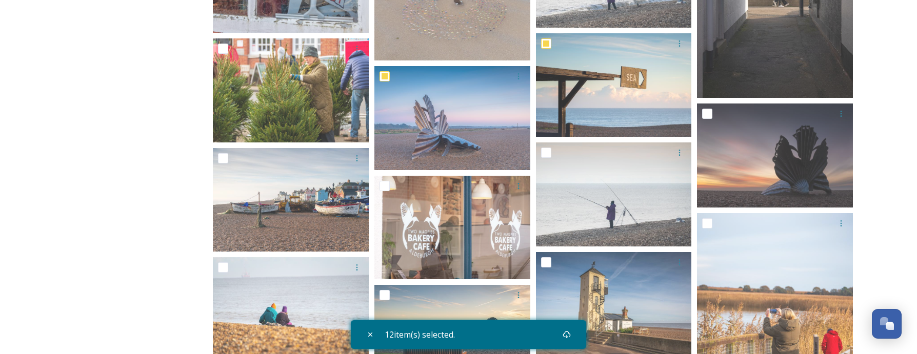
scroll to position [11445, 0]
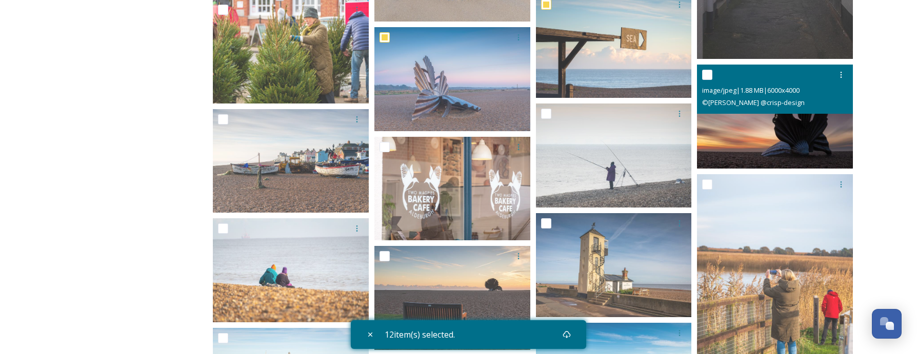
click at [711, 79] on input "checkbox" at bounding box center [707, 75] width 10 height 10
checkbox input "true"
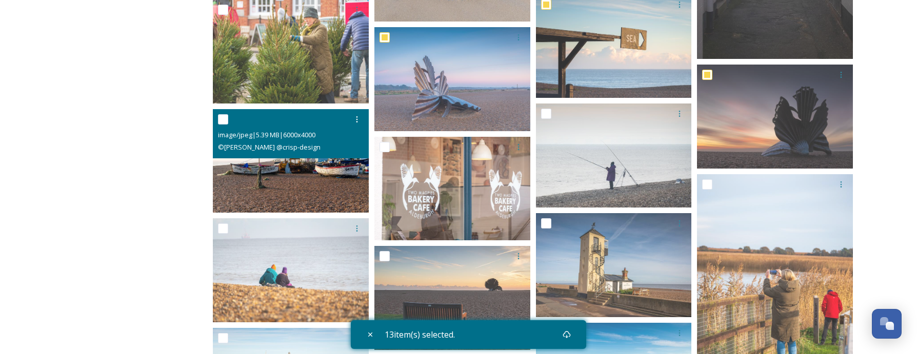
click at [220, 118] on input "checkbox" at bounding box center [223, 119] width 10 height 10
checkbox input "true"
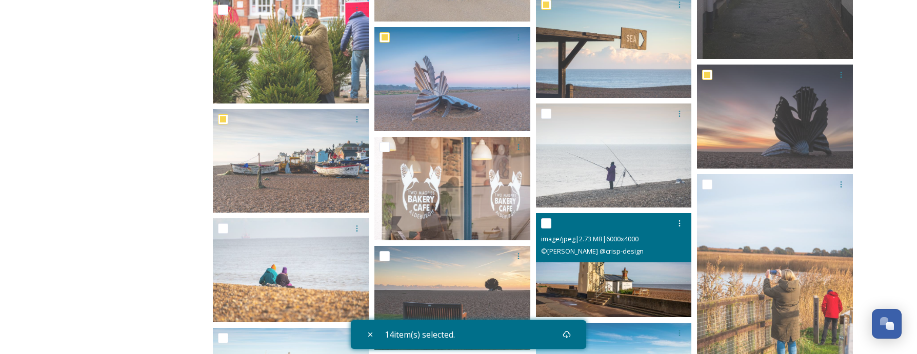
click at [549, 228] on input "checkbox" at bounding box center [546, 224] width 10 height 10
checkbox input "true"
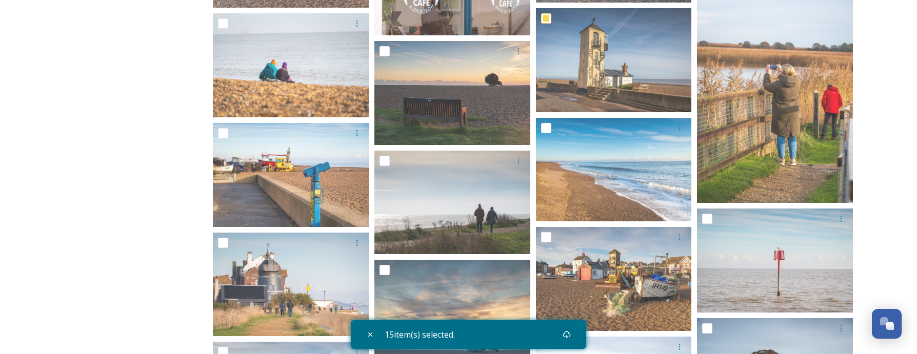
scroll to position [11671, 0]
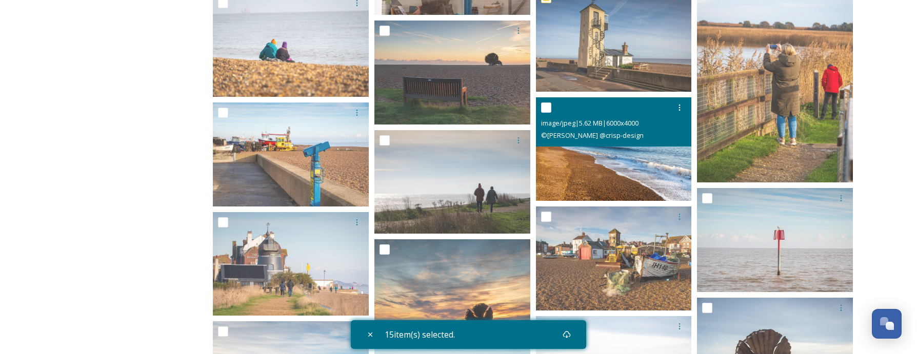
click at [546, 109] on input "checkbox" at bounding box center [546, 108] width 10 height 10
checkbox input "true"
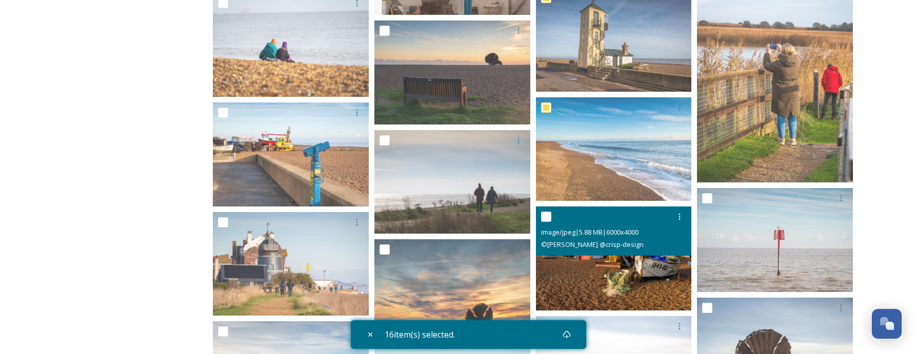
click at [551, 223] on div at bounding box center [615, 217] width 148 height 18
click at [549, 218] on input "checkbox" at bounding box center [546, 217] width 10 height 10
checkbox input "true"
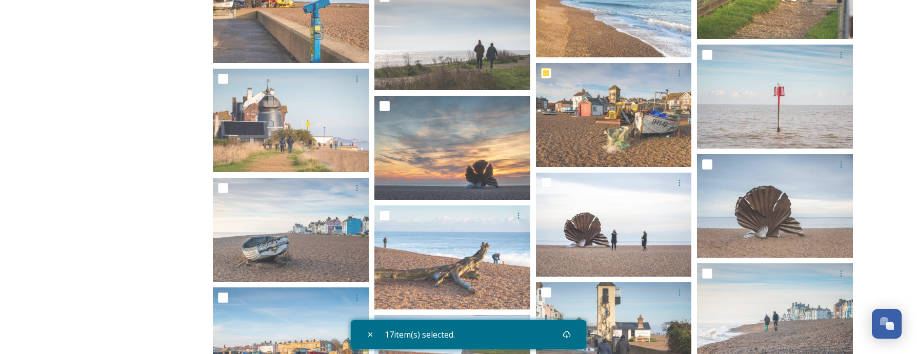
scroll to position [11835, 0]
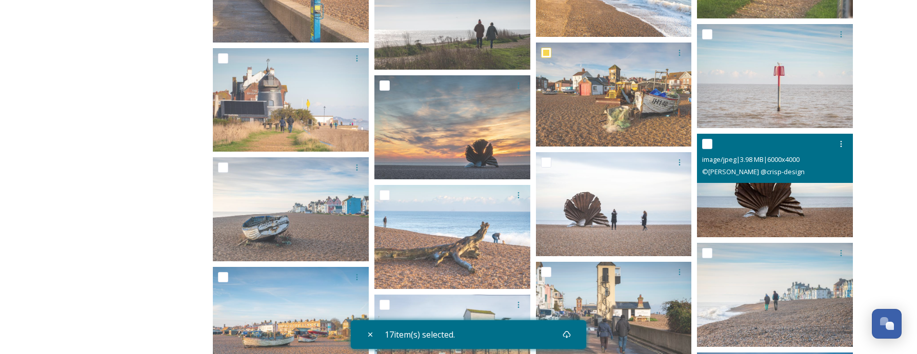
click at [711, 146] on input "checkbox" at bounding box center [707, 144] width 10 height 10
checkbox input "true"
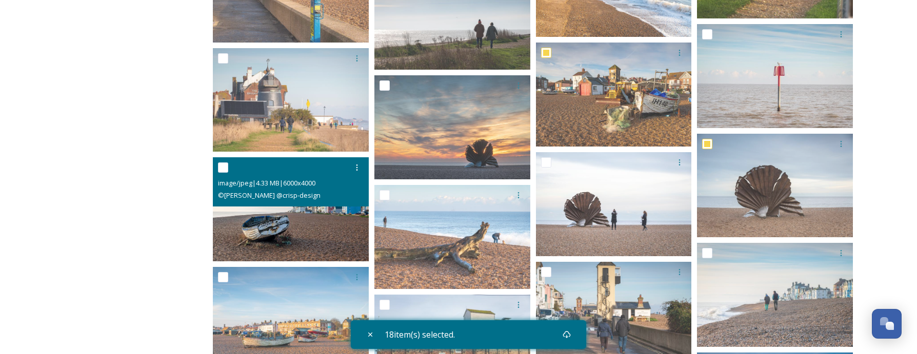
click at [227, 170] on input "checkbox" at bounding box center [223, 168] width 10 height 10
checkbox input "true"
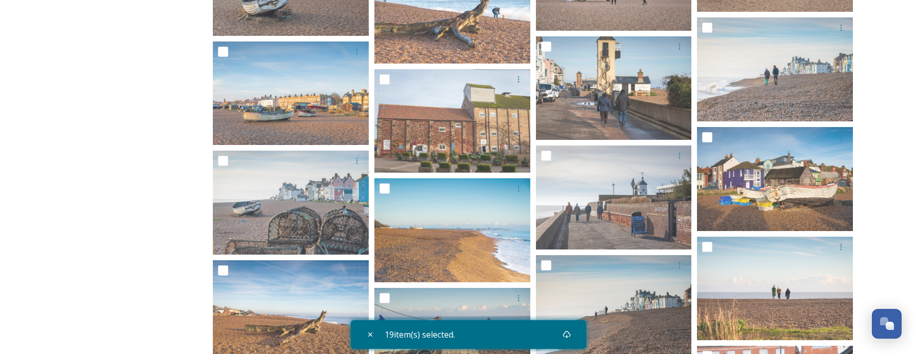
scroll to position [12081, 0]
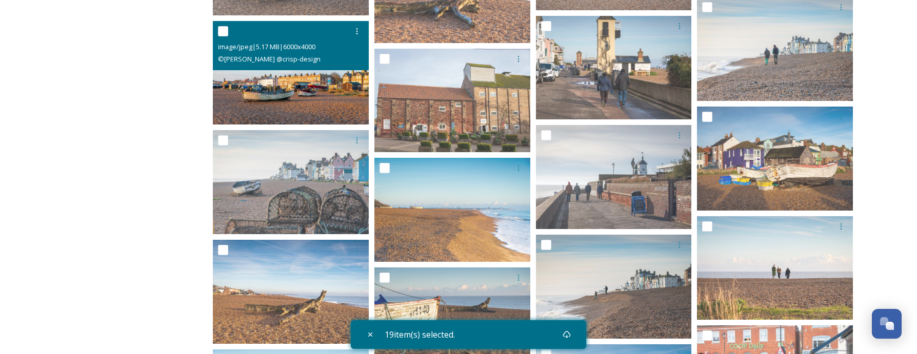
click at [222, 32] on input "checkbox" at bounding box center [223, 31] width 10 height 10
checkbox input "true"
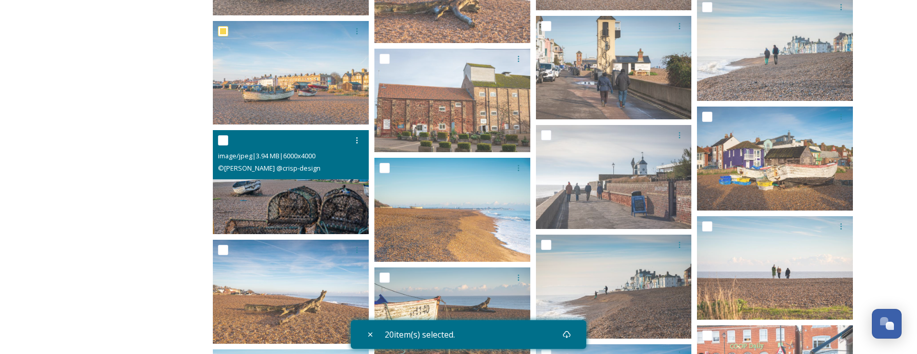
click at [221, 139] on input "checkbox" at bounding box center [223, 140] width 10 height 10
checkbox input "true"
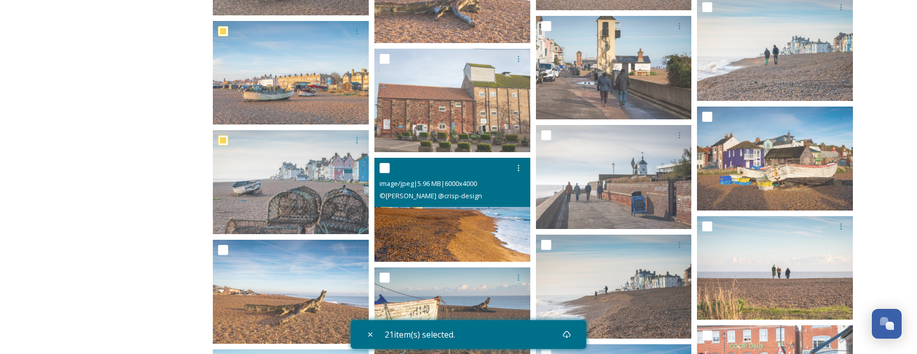
click at [386, 170] on input "checkbox" at bounding box center [385, 168] width 10 height 10
checkbox input "true"
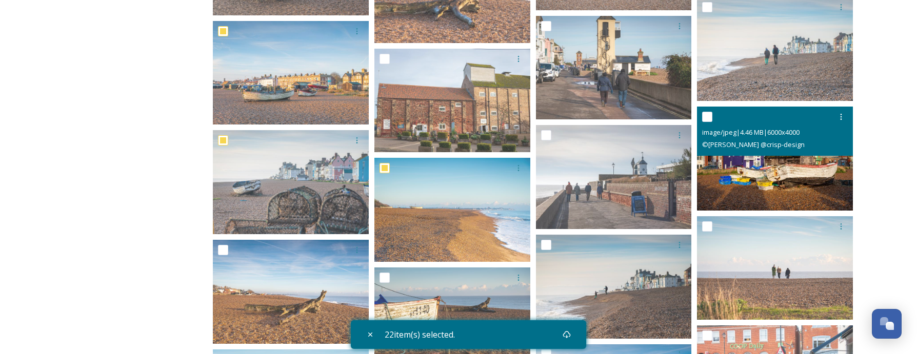
click at [704, 110] on div at bounding box center [776, 117] width 148 height 18
click at [708, 115] on input "checkbox" at bounding box center [707, 117] width 10 height 10
checkbox input "true"
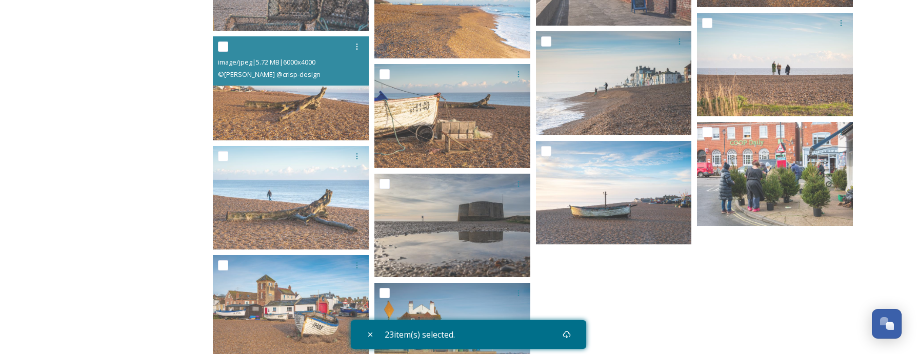
scroll to position [12286, 0]
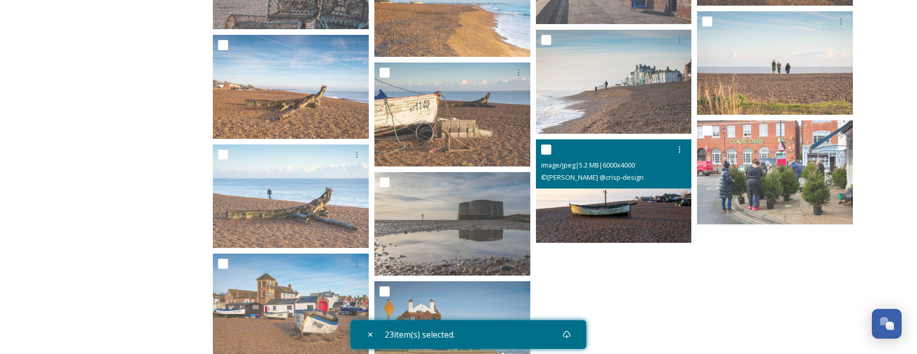
click at [551, 153] on div at bounding box center [615, 150] width 148 height 18
click at [544, 147] on input "checkbox" at bounding box center [546, 150] width 10 height 10
checkbox input "true"
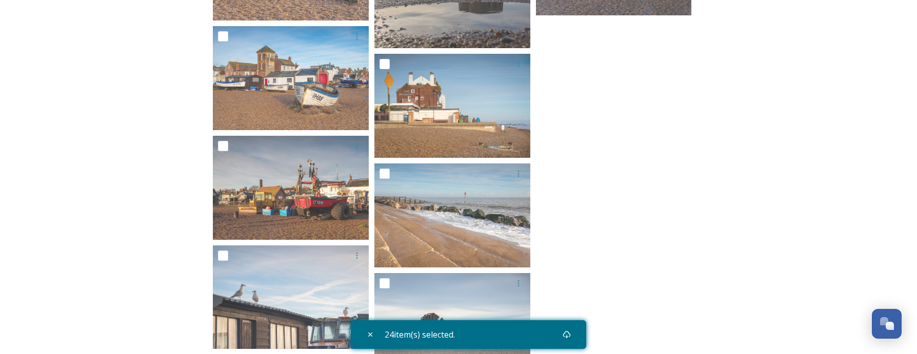
scroll to position [12533, 0]
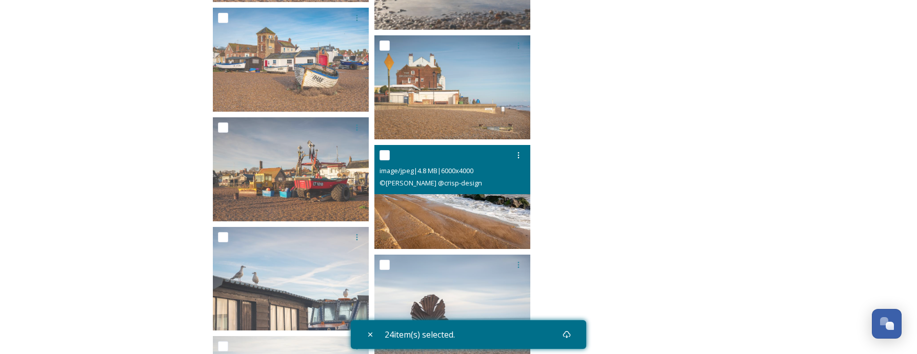
click at [388, 159] on input "checkbox" at bounding box center [385, 155] width 10 height 10
checkbox input "true"
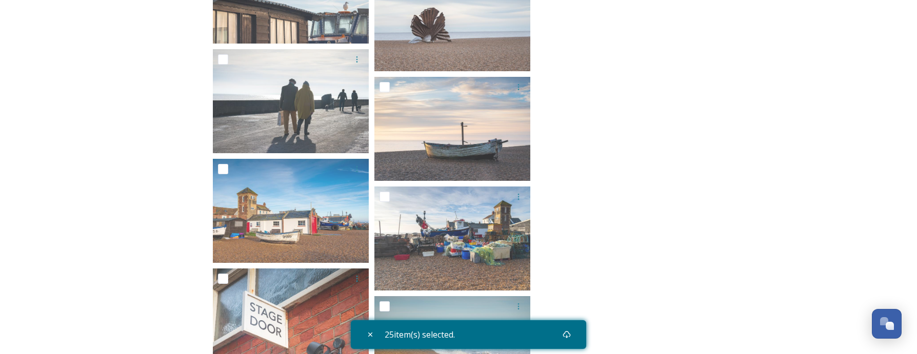
scroll to position [12840, 0]
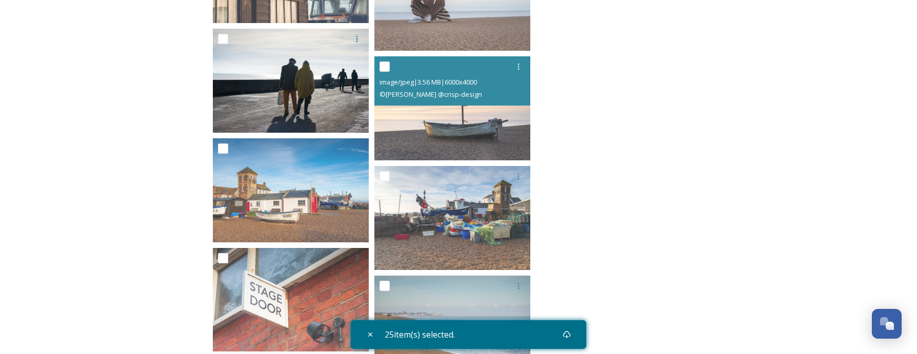
drag, startPoint x: 383, startPoint y: 68, endPoint x: 355, endPoint y: 76, distance: 28.9
click at [383, 68] on input "checkbox" at bounding box center [385, 67] width 10 height 10
checkbox input "true"
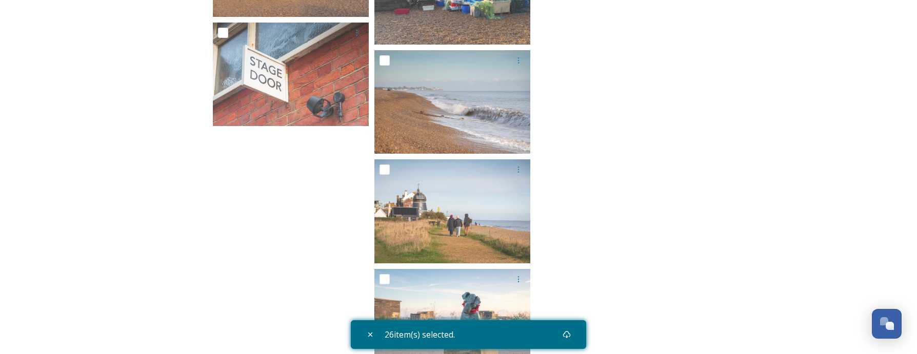
scroll to position [13066, 0]
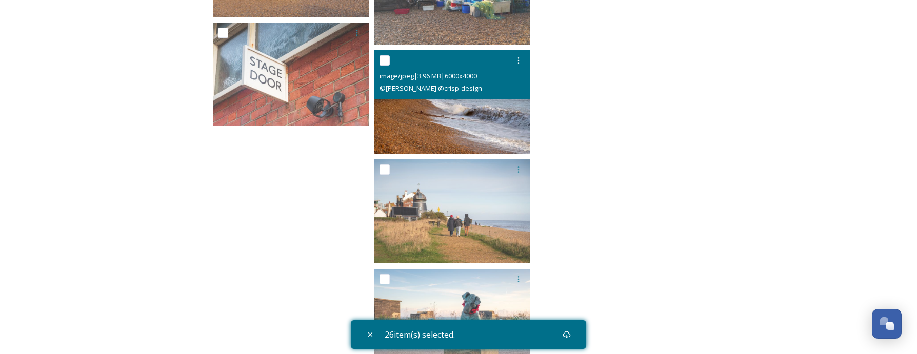
click at [386, 55] on input "checkbox" at bounding box center [385, 60] width 10 height 10
checkbox input "true"
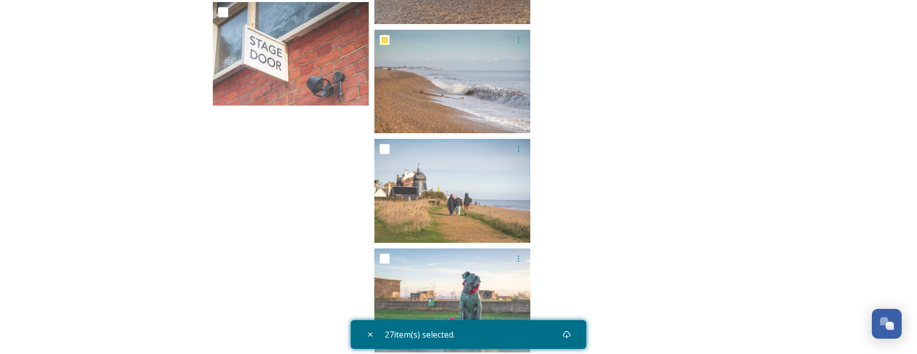
scroll to position [13108, 0]
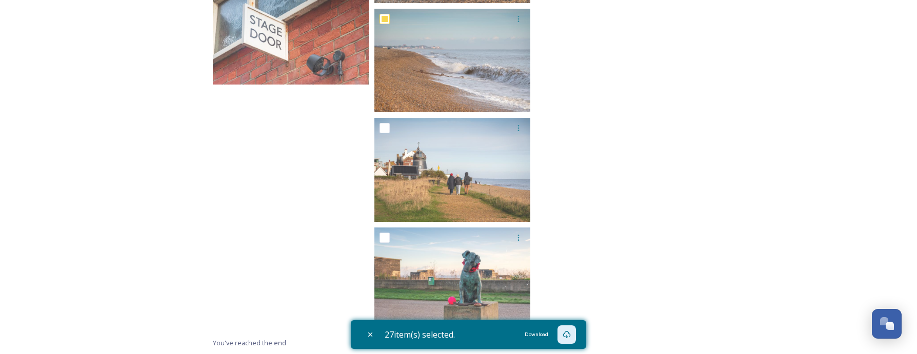
click at [571, 334] on icon at bounding box center [567, 335] width 8 height 8
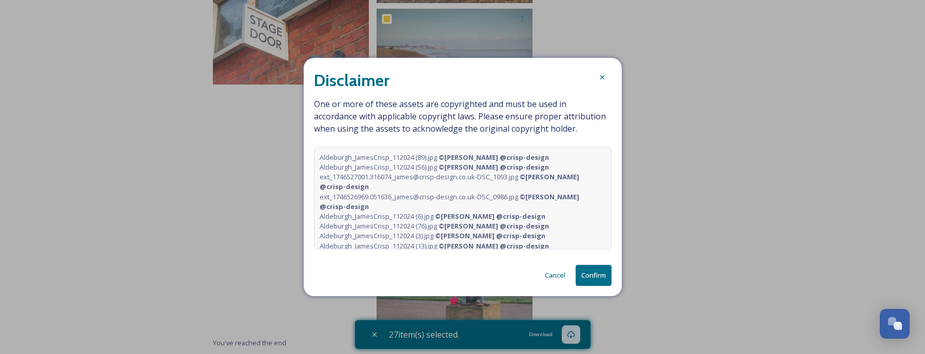
click at [594, 277] on button "Confirm" at bounding box center [594, 275] width 36 height 21
